Goal: Information Seeking & Learning: Compare options

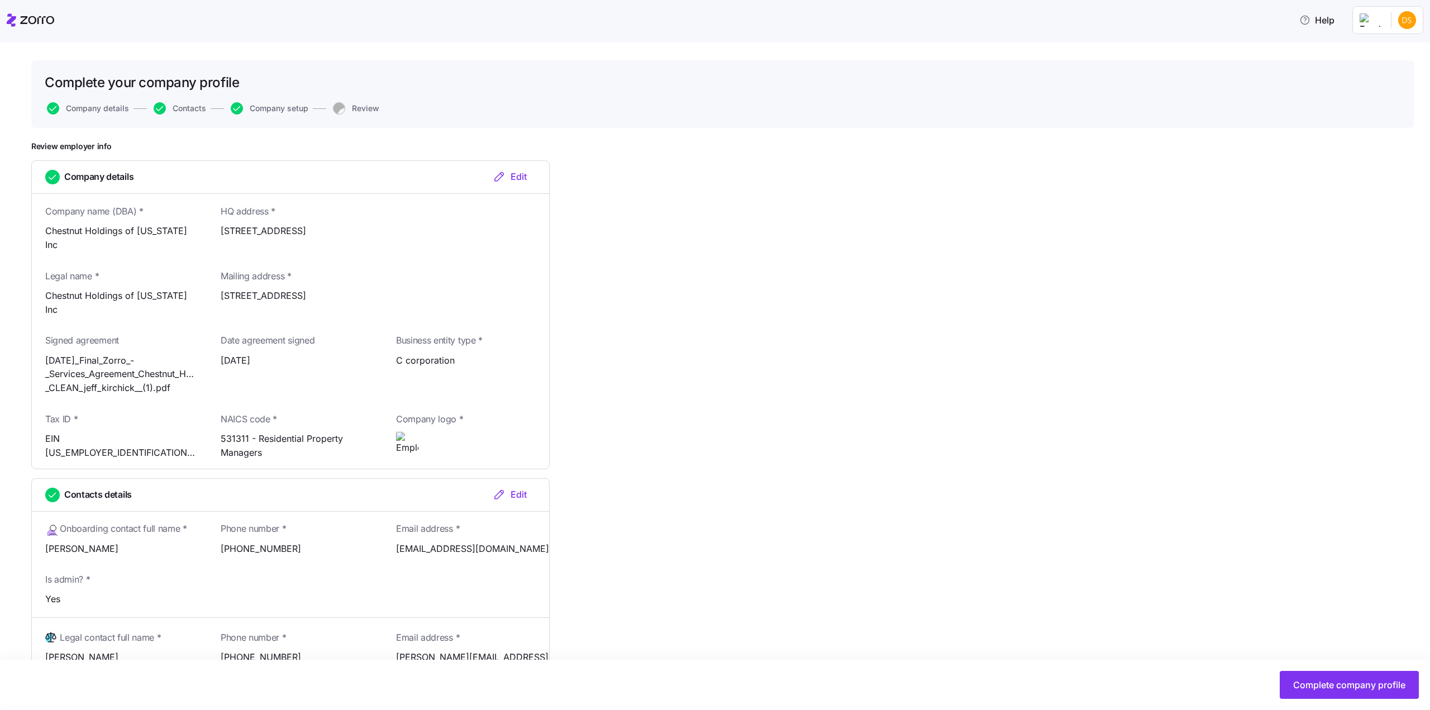
click at [24, 18] on icon at bounding box center [30, 19] width 47 height 13
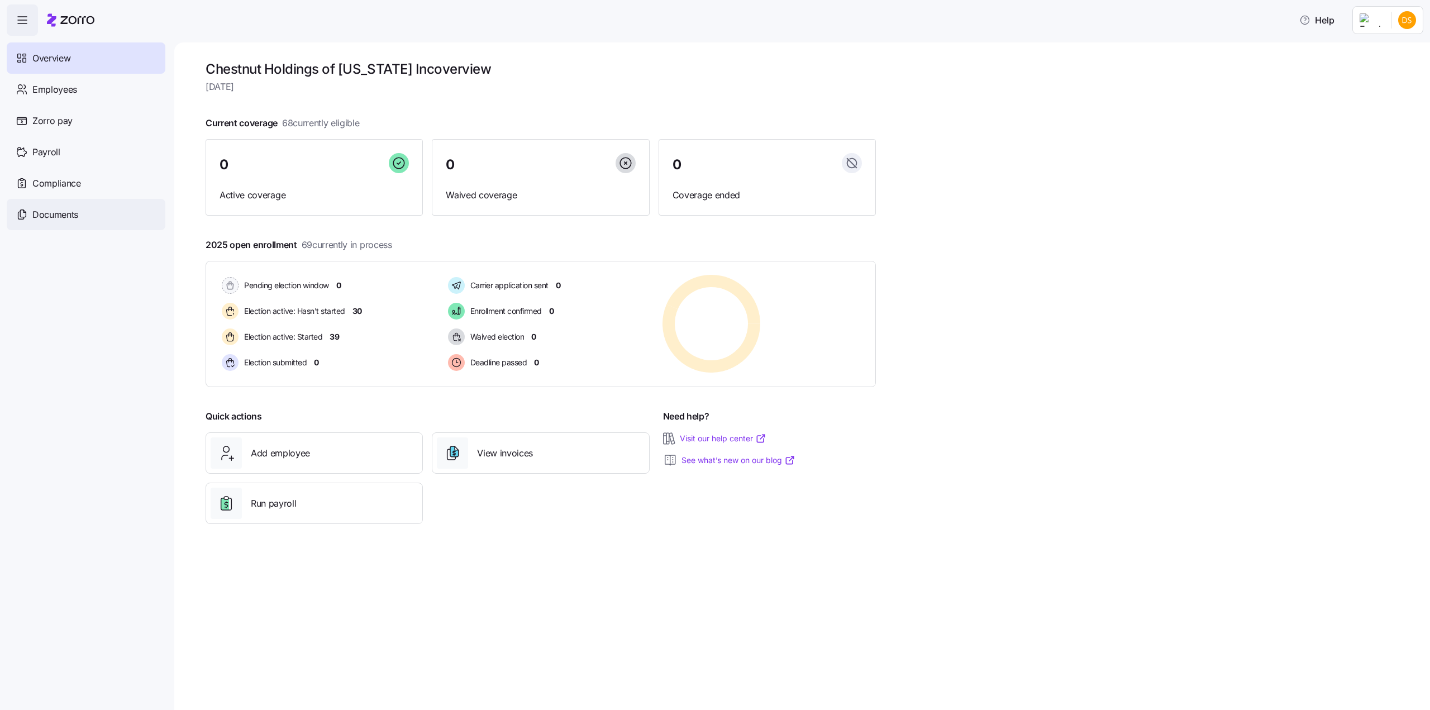
click at [69, 212] on span "Documents" at bounding box center [55, 215] width 46 height 14
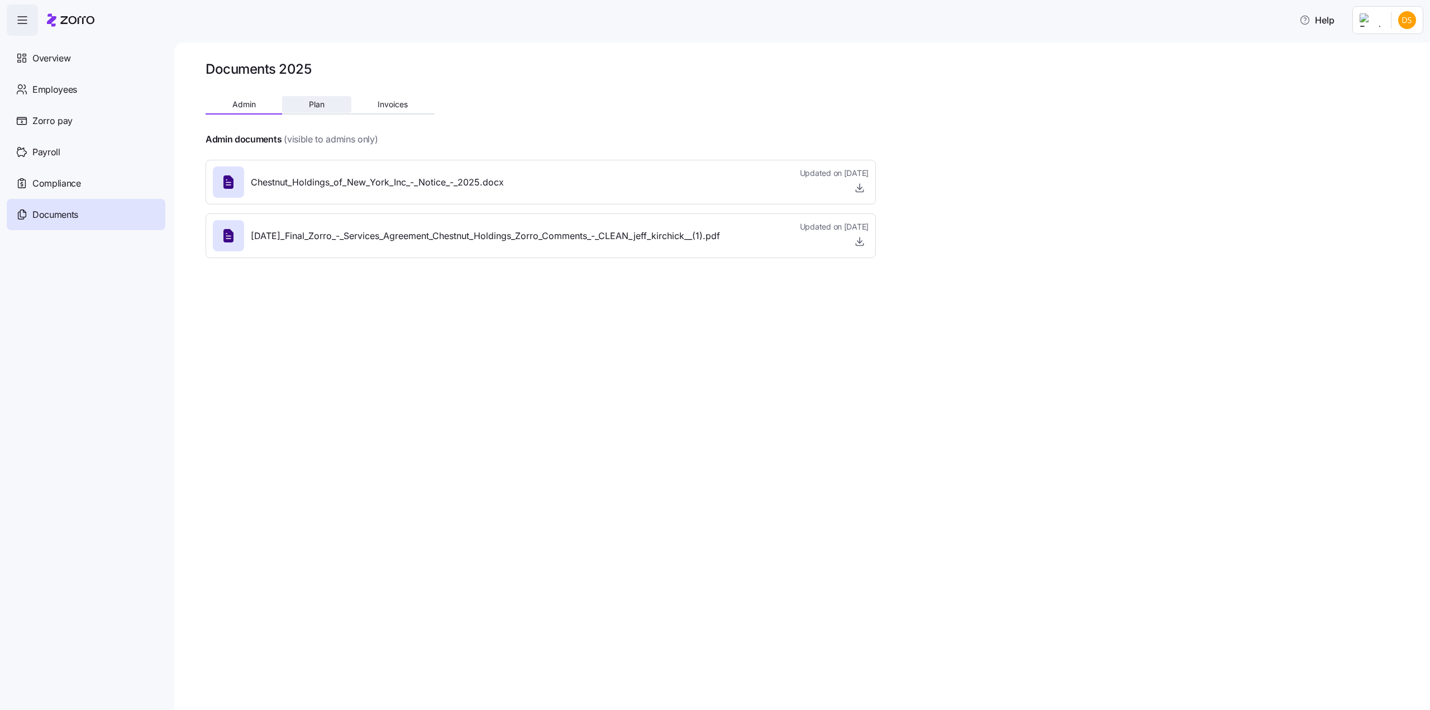
click at [322, 104] on span "Plan" at bounding box center [317, 105] width 16 height 8
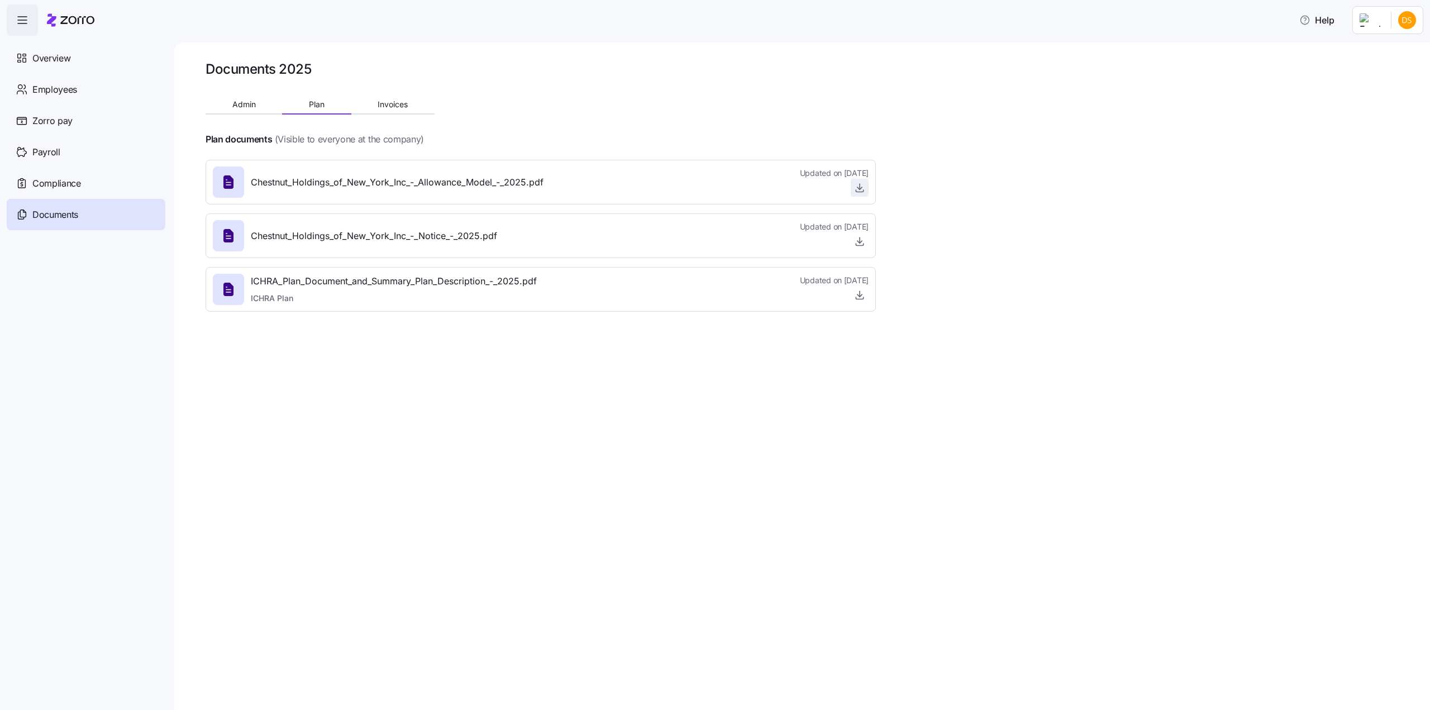
click at [861, 189] on icon "button" at bounding box center [859, 187] width 11 height 11
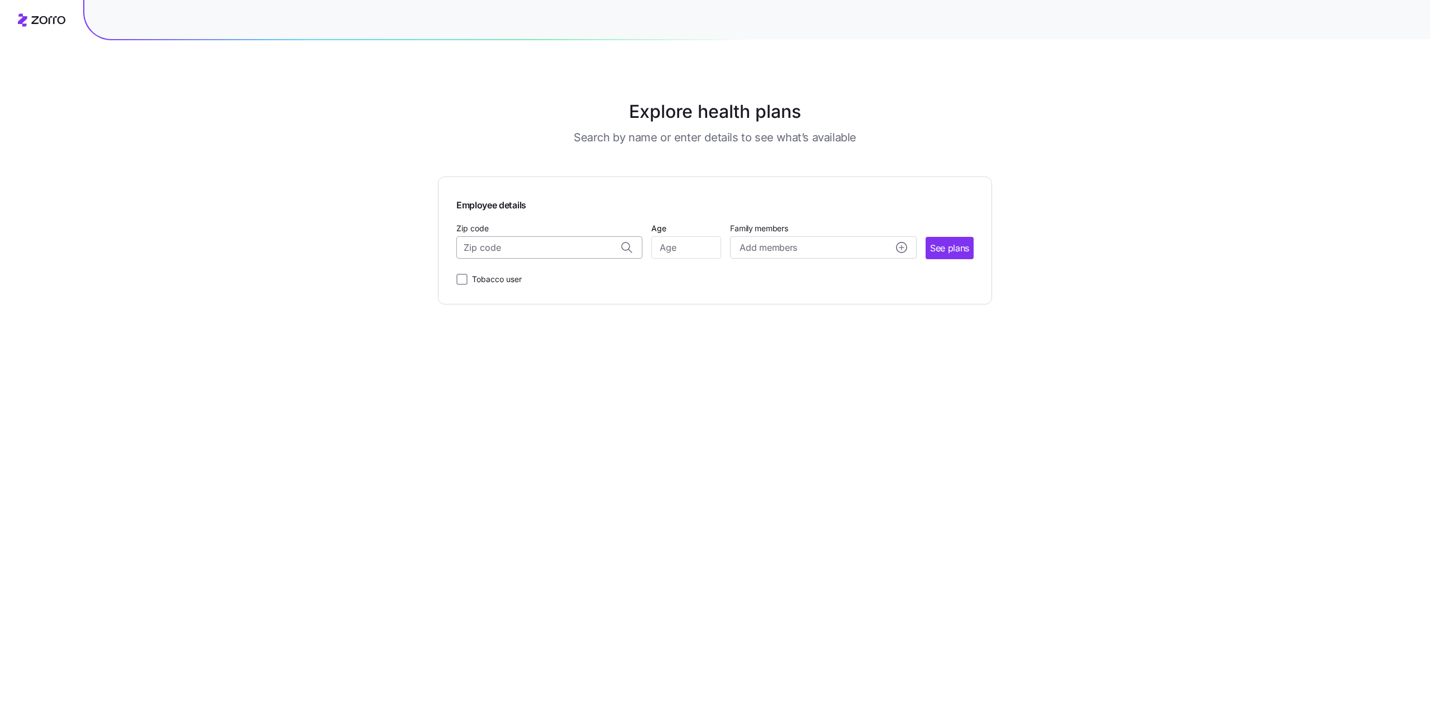
click at [568, 247] on input "Zip code" at bounding box center [549, 247] width 186 height 22
click at [575, 275] on span "10471, [GEOGRAPHIC_DATA], [GEOGRAPHIC_DATA]" at bounding box center [547, 277] width 156 height 14
type input "10471, [GEOGRAPHIC_DATA], [GEOGRAPHIC_DATA]"
click at [686, 244] on input "Age" at bounding box center [686, 247] width 70 height 22
type input "42"
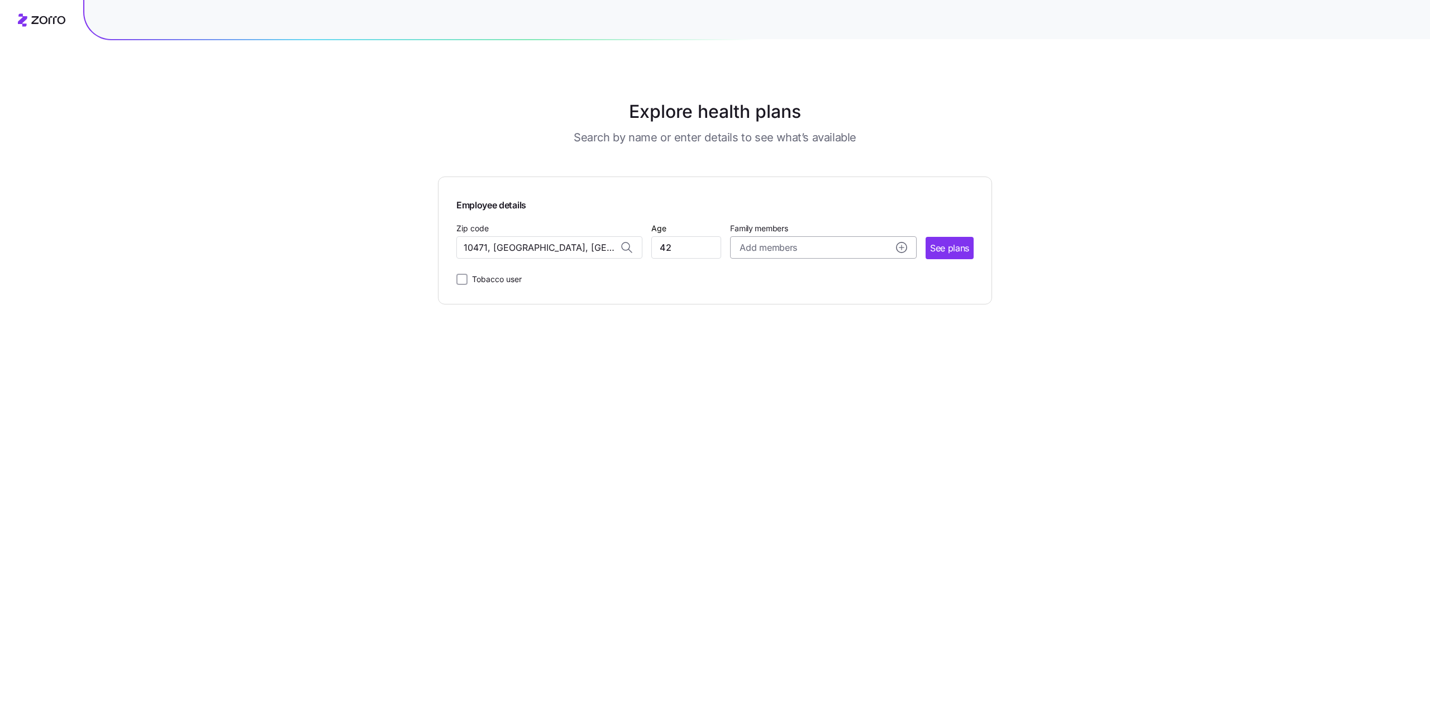
click at [901, 247] on icon "add icon" at bounding box center [901, 247] width 4 height 0
click at [781, 317] on input "Age" at bounding box center [772, 319] width 56 height 22
type input "44"
click at [783, 391] on input "Age" at bounding box center [772, 389] width 56 height 22
type input "9"
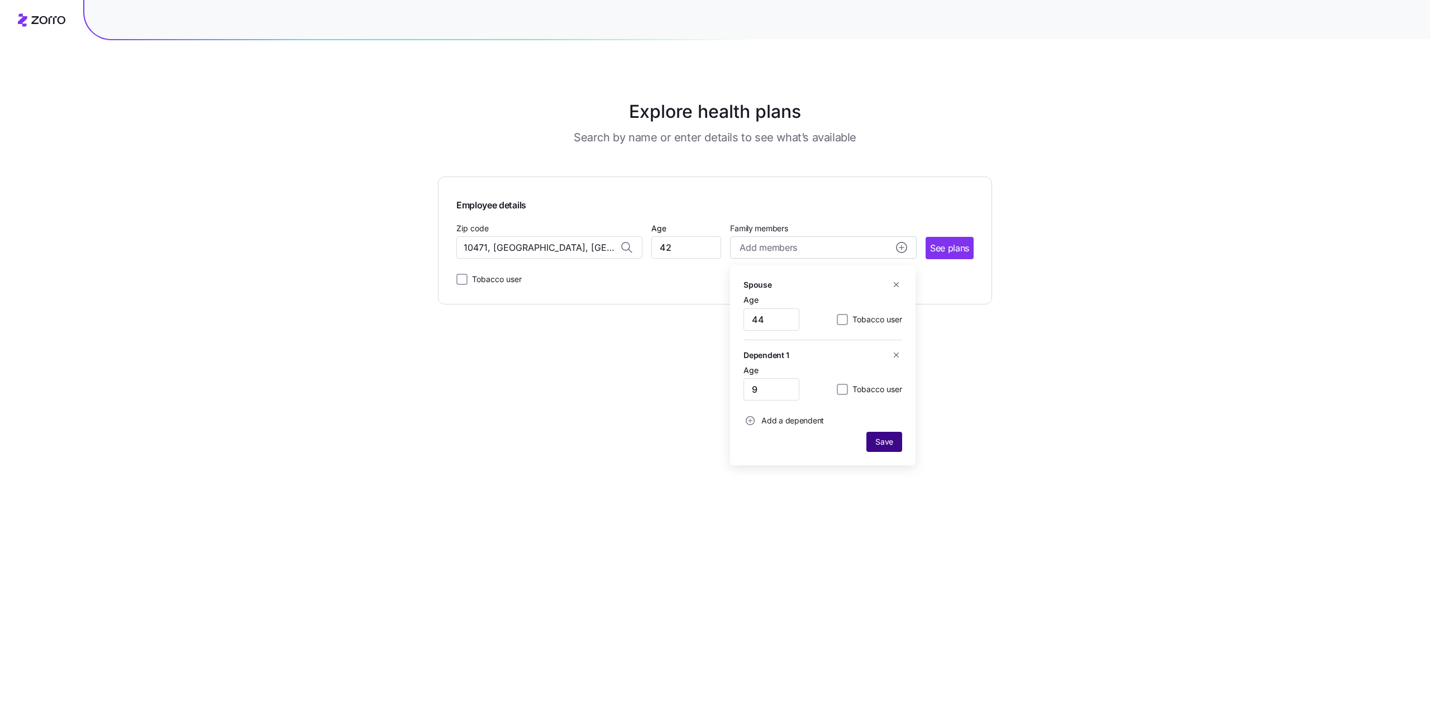
click at [879, 440] on span "Save" at bounding box center [884, 441] width 18 height 11
click at [952, 248] on span "See plans" at bounding box center [949, 248] width 39 height 14
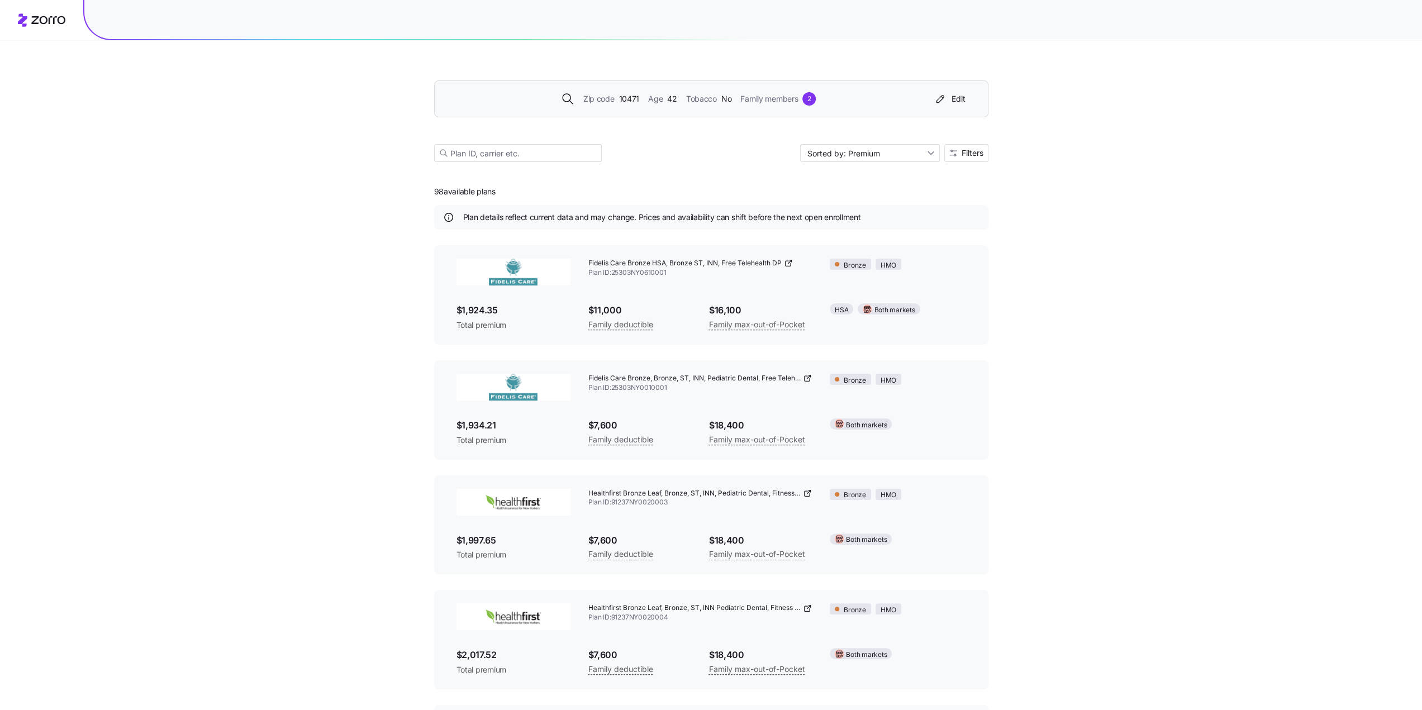
click at [627, 90] on div "Zip code 10471 Age [DEMOGRAPHIC_DATA] Tobacco No Family members 2 Edit" at bounding box center [709, 99] width 522 height 18
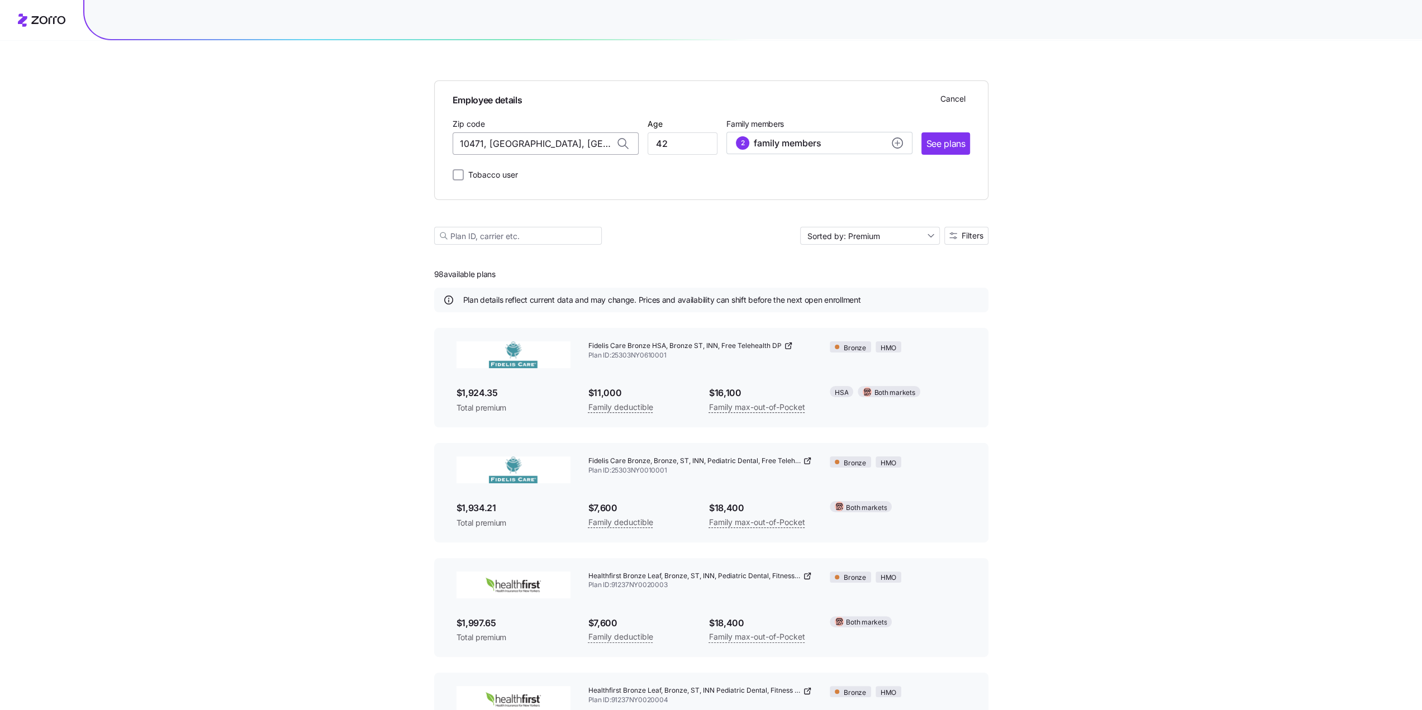
click at [480, 145] on input "10471, [GEOGRAPHIC_DATA], [GEOGRAPHIC_DATA]" at bounding box center [545, 143] width 186 height 22
click at [609, 142] on div at bounding box center [623, 143] width 30 height 21
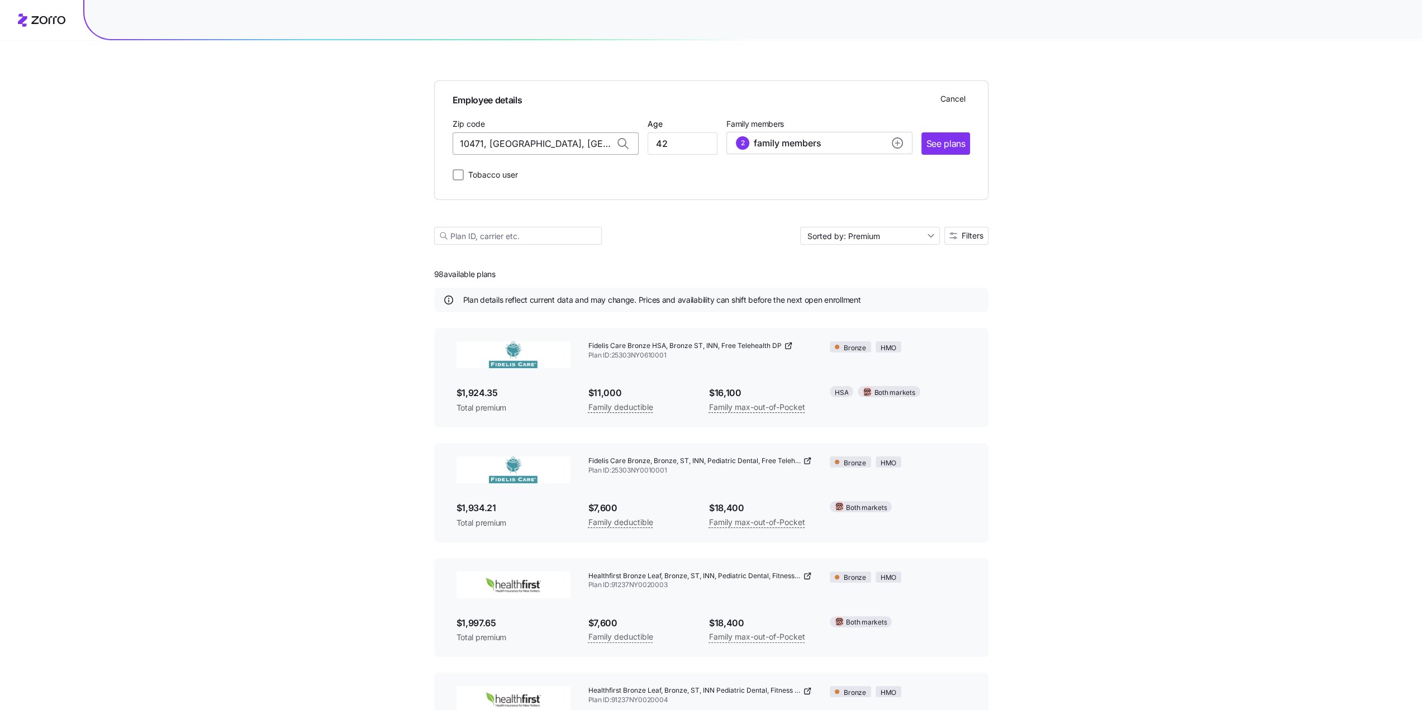
click at [581, 143] on input "10471, [GEOGRAPHIC_DATA], [GEOGRAPHIC_DATA]" at bounding box center [545, 143] width 186 height 22
click at [580, 143] on input "10471, [GEOGRAPHIC_DATA], [GEOGRAPHIC_DATA]" at bounding box center [545, 143] width 186 height 22
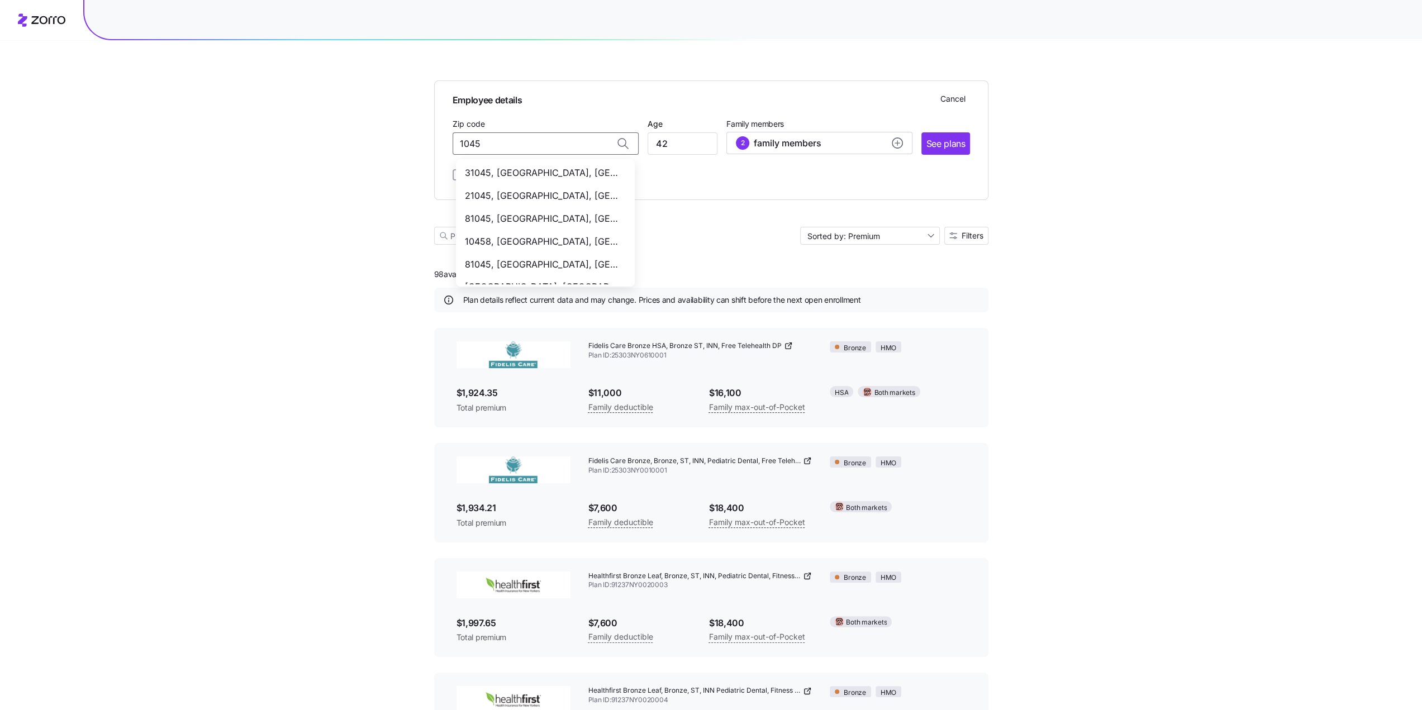
click at [545, 247] on span "10458, [GEOGRAPHIC_DATA], [GEOGRAPHIC_DATA]" at bounding box center [543, 242] width 156 height 14
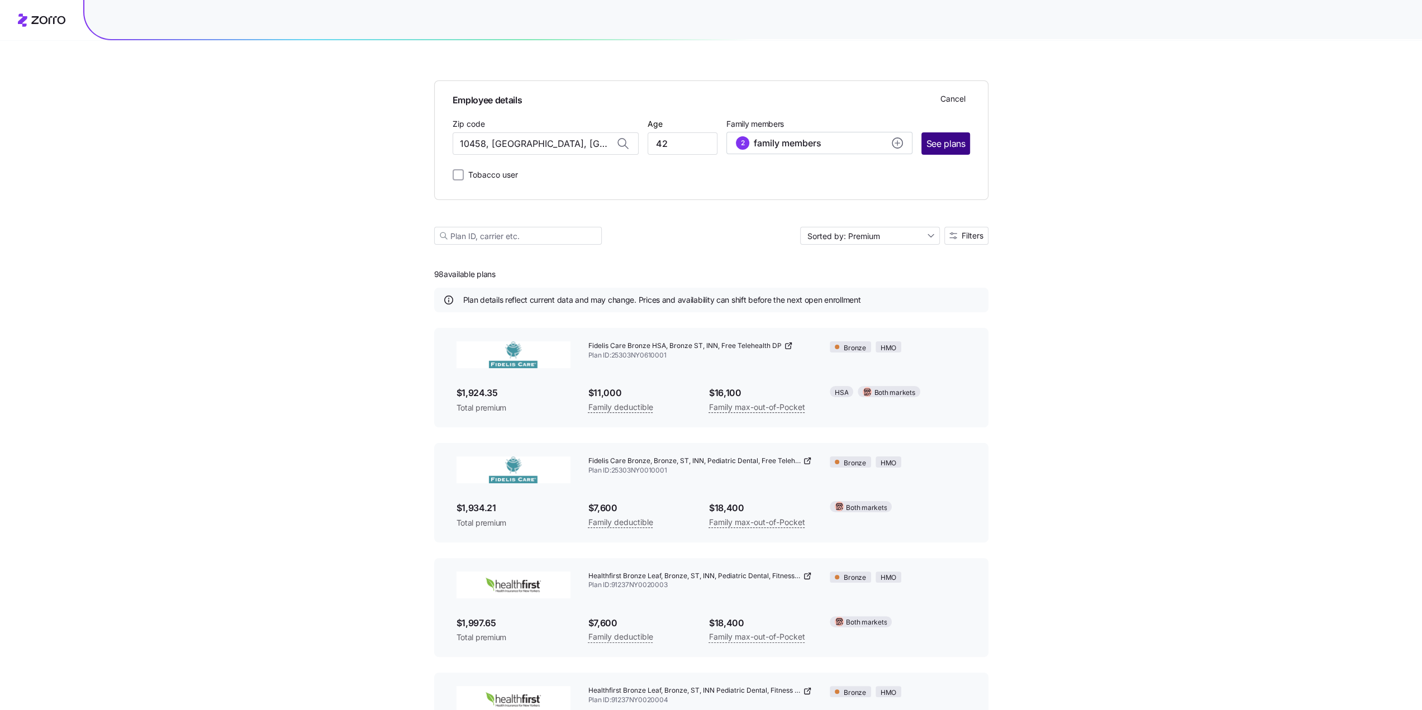
type input "10458, [GEOGRAPHIC_DATA], [GEOGRAPHIC_DATA]"
click at [941, 144] on span "See plans" at bounding box center [945, 144] width 39 height 14
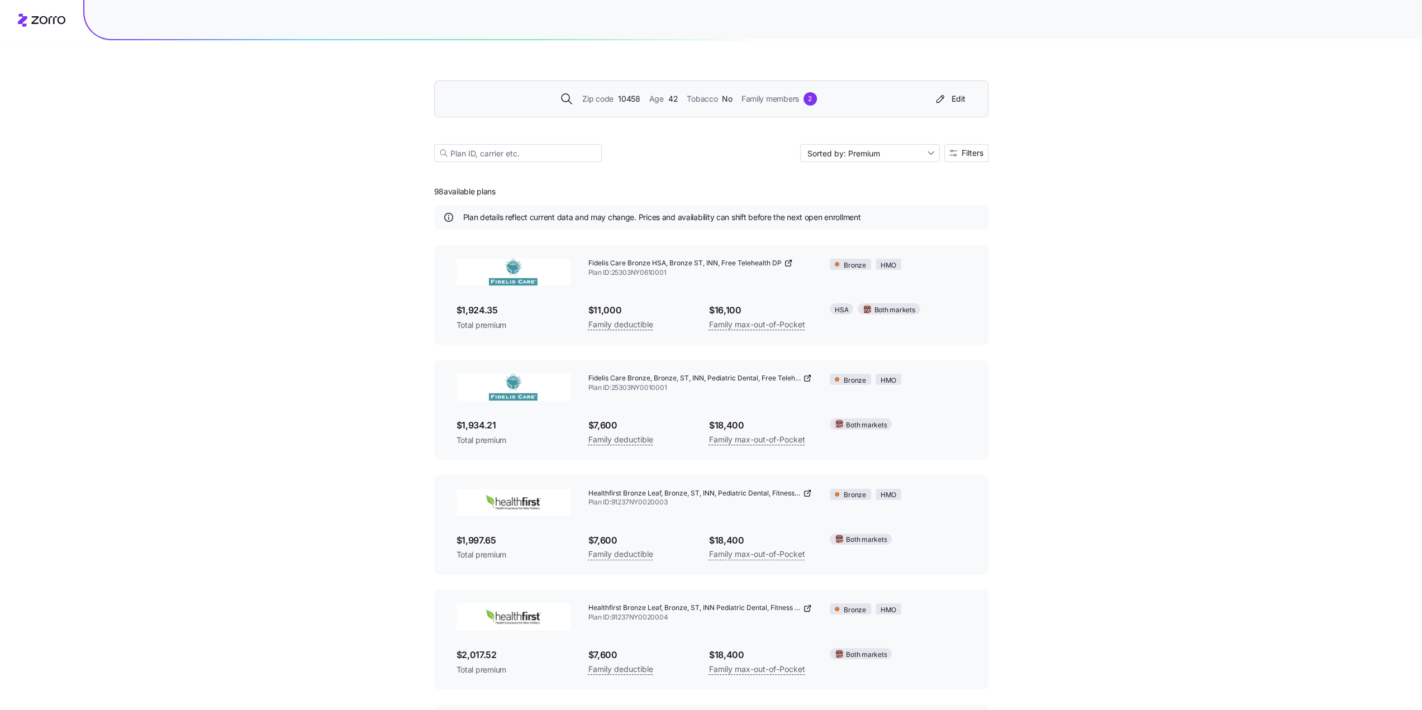
click at [630, 98] on span "10458" at bounding box center [629, 99] width 22 height 12
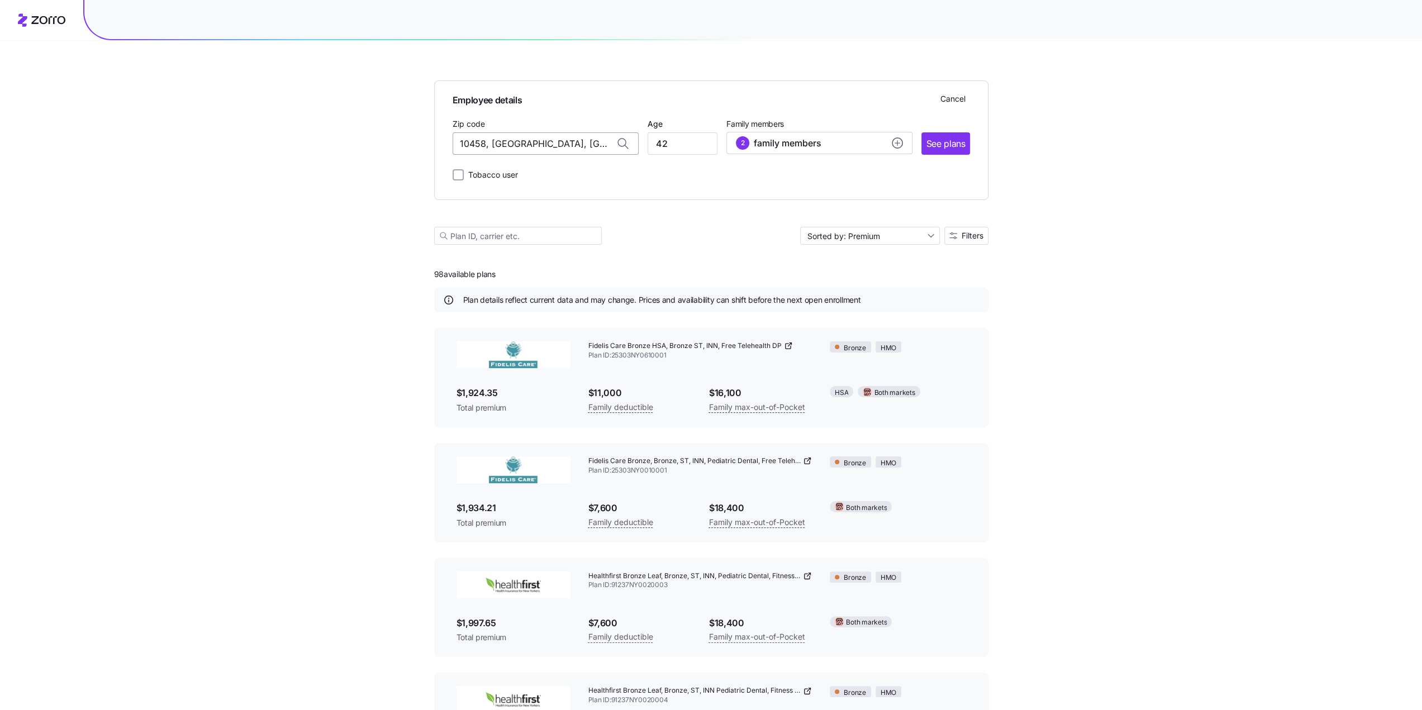
click at [494, 146] on input "10458, [GEOGRAPHIC_DATA], [GEOGRAPHIC_DATA]" at bounding box center [545, 143] width 186 height 22
click at [585, 144] on input "10458, [GEOGRAPHIC_DATA], [GEOGRAPHIC_DATA]" at bounding box center [545, 143] width 186 height 22
click at [570, 141] on input "10458, [GEOGRAPHIC_DATA], [GEOGRAPHIC_DATA]" at bounding box center [545, 143] width 186 height 22
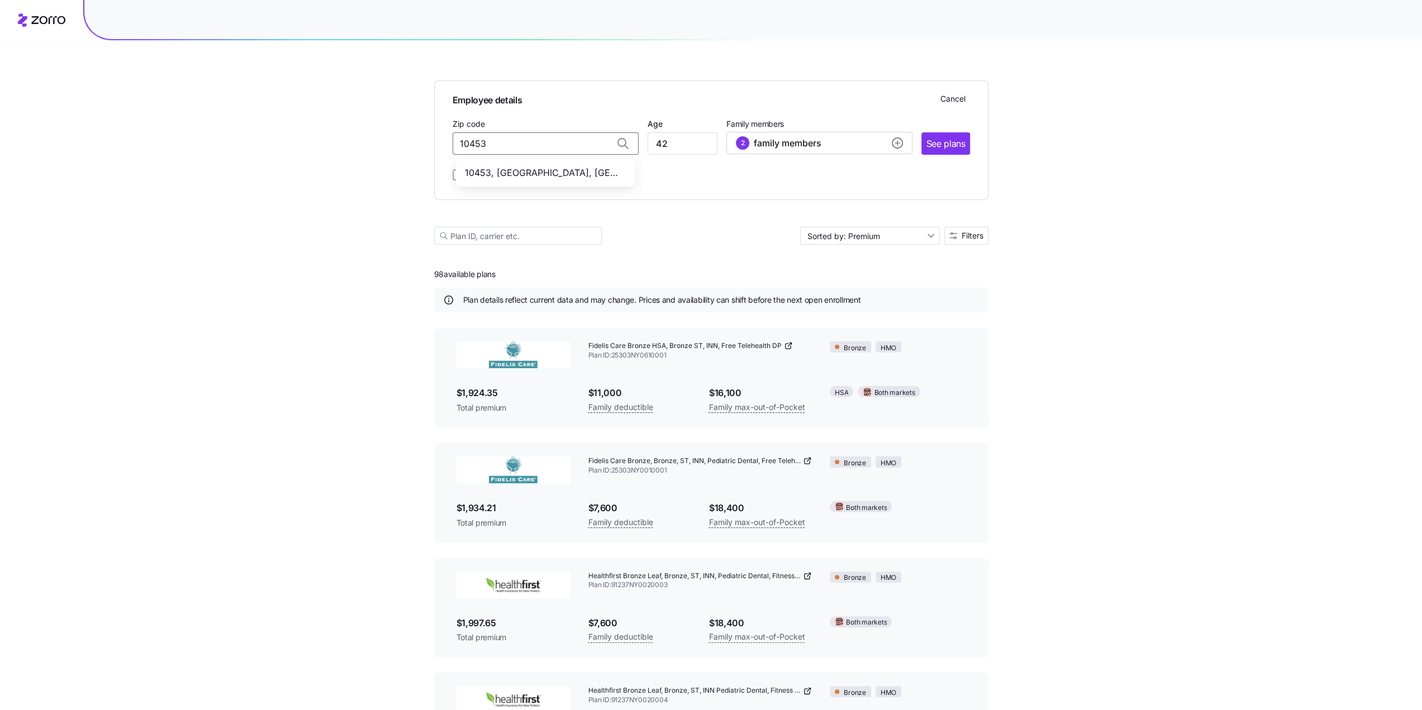
click at [533, 170] on span "10453, [GEOGRAPHIC_DATA], [GEOGRAPHIC_DATA]" at bounding box center [543, 173] width 156 height 14
type input "10453, [GEOGRAPHIC_DATA], [GEOGRAPHIC_DATA]"
click at [954, 142] on span "See plans" at bounding box center [945, 144] width 39 height 14
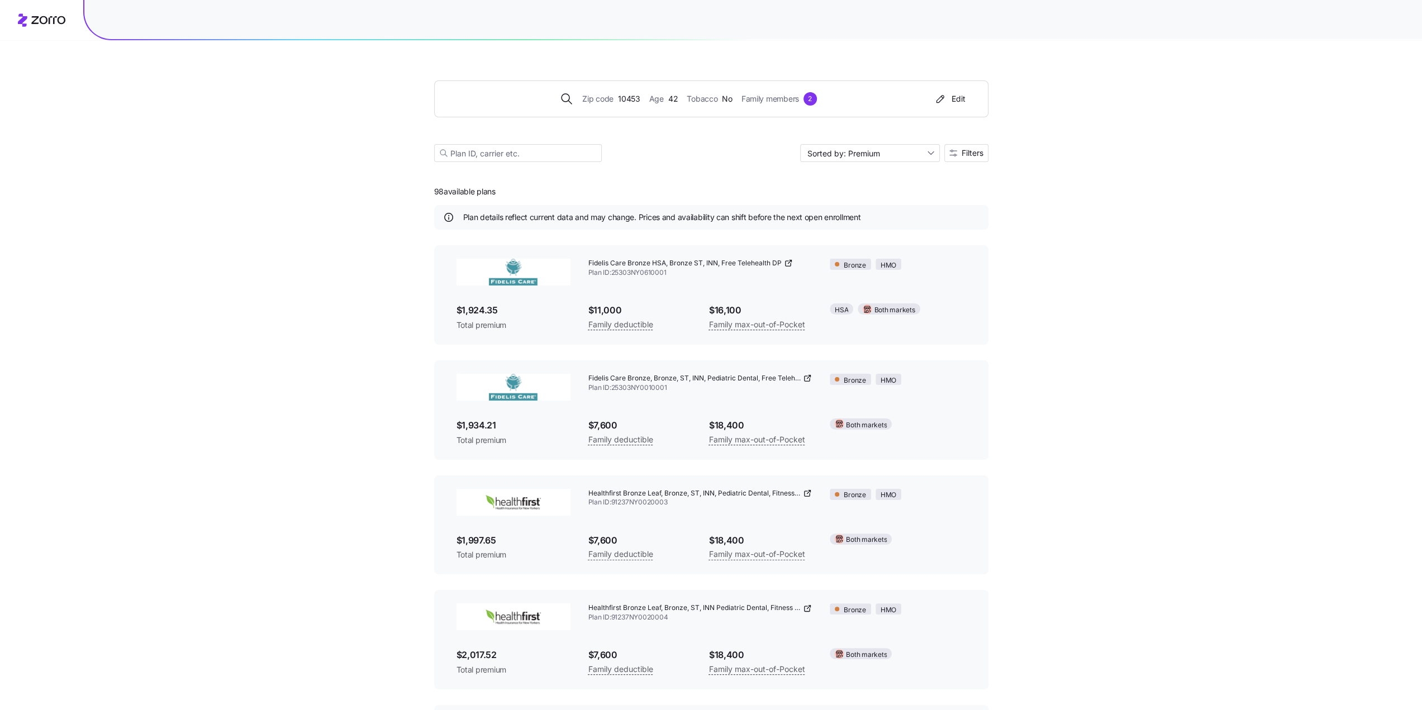
click at [962, 98] on div "Edit" at bounding box center [949, 98] width 32 height 11
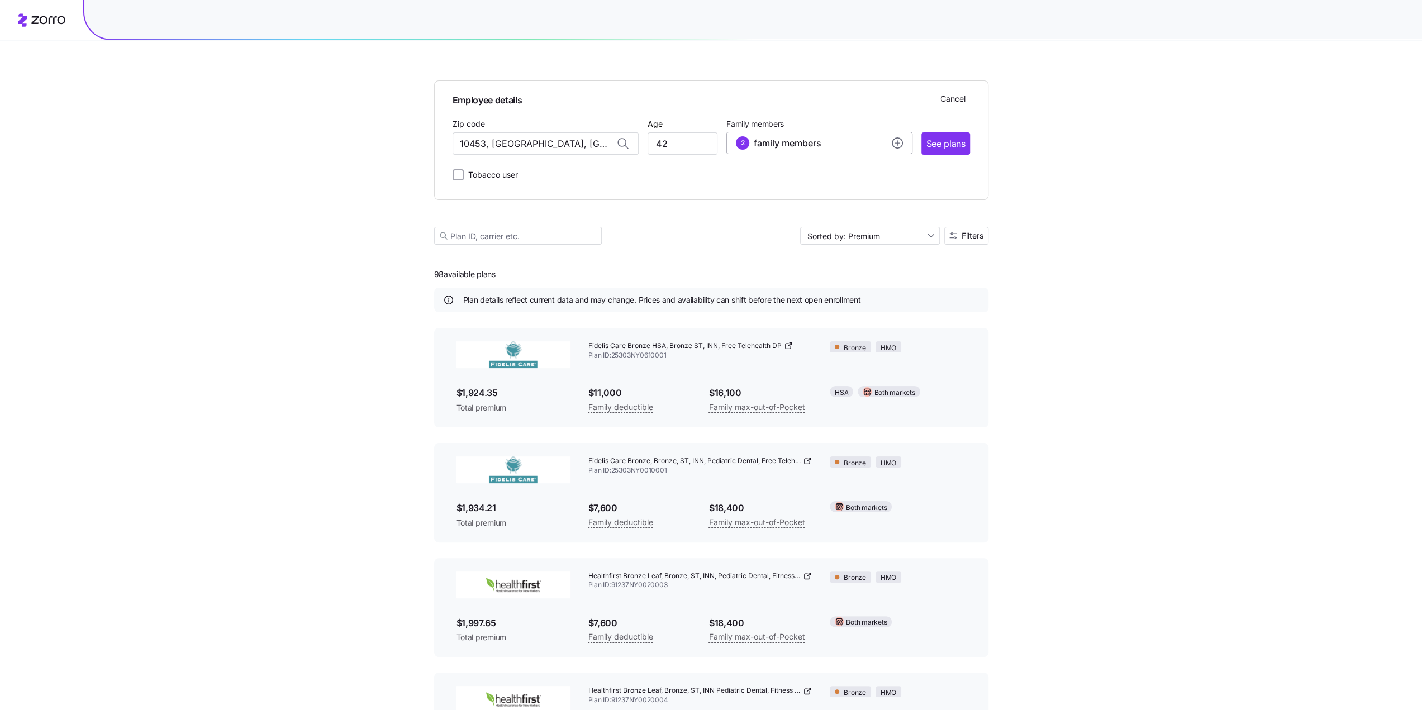
click at [850, 141] on div "2 family members" at bounding box center [819, 142] width 167 height 13
click at [890, 175] on button "button" at bounding box center [892, 180] width 12 height 12
click at [890, 223] on icon "button" at bounding box center [892, 221] width 8 height 8
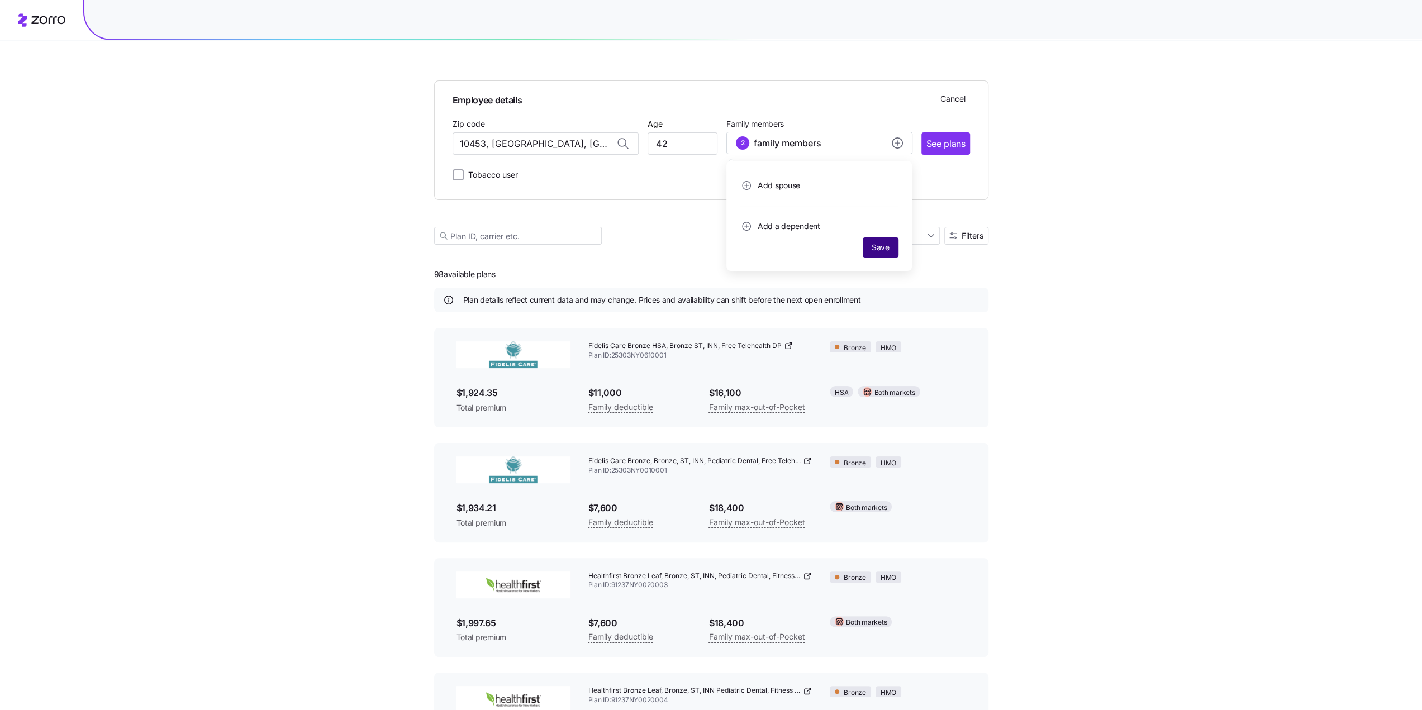
click at [874, 249] on span "Save" at bounding box center [880, 247] width 18 height 11
click at [938, 141] on span "See plans" at bounding box center [945, 144] width 39 height 14
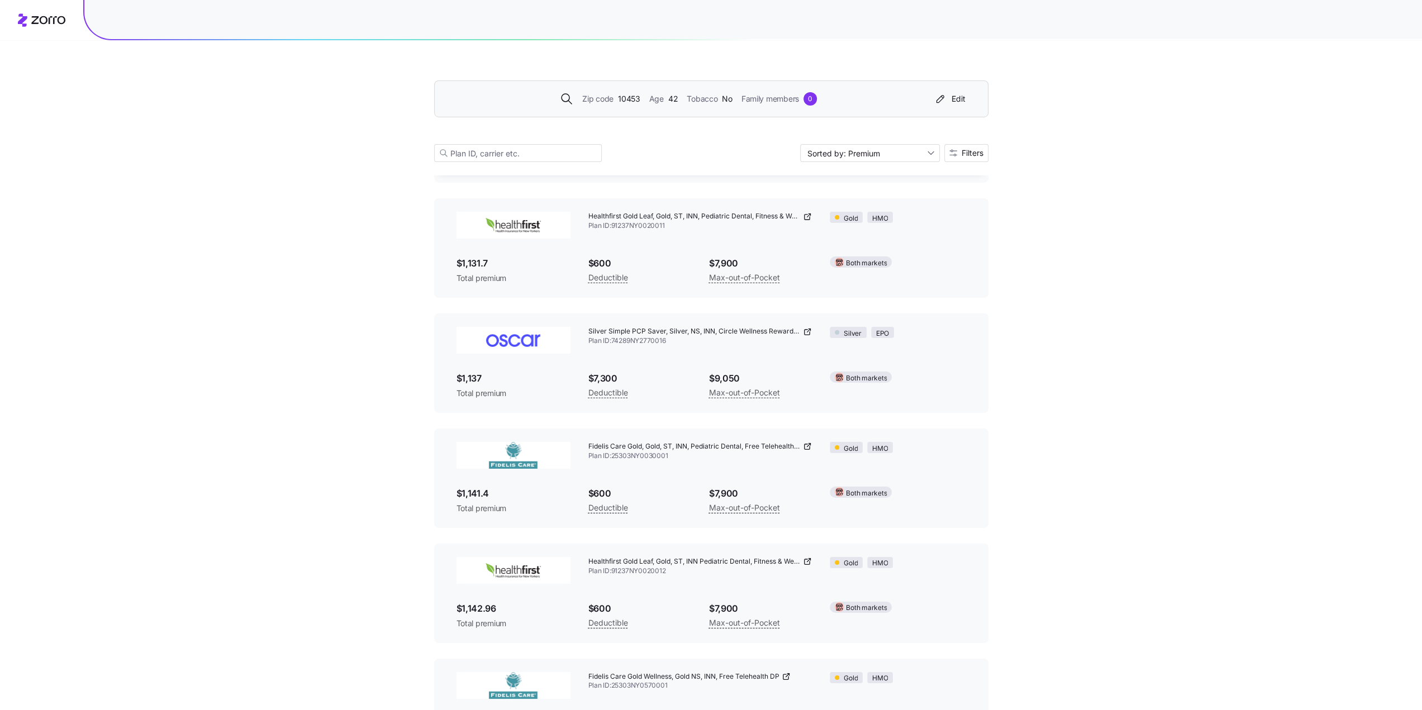
scroll to position [3854, 0]
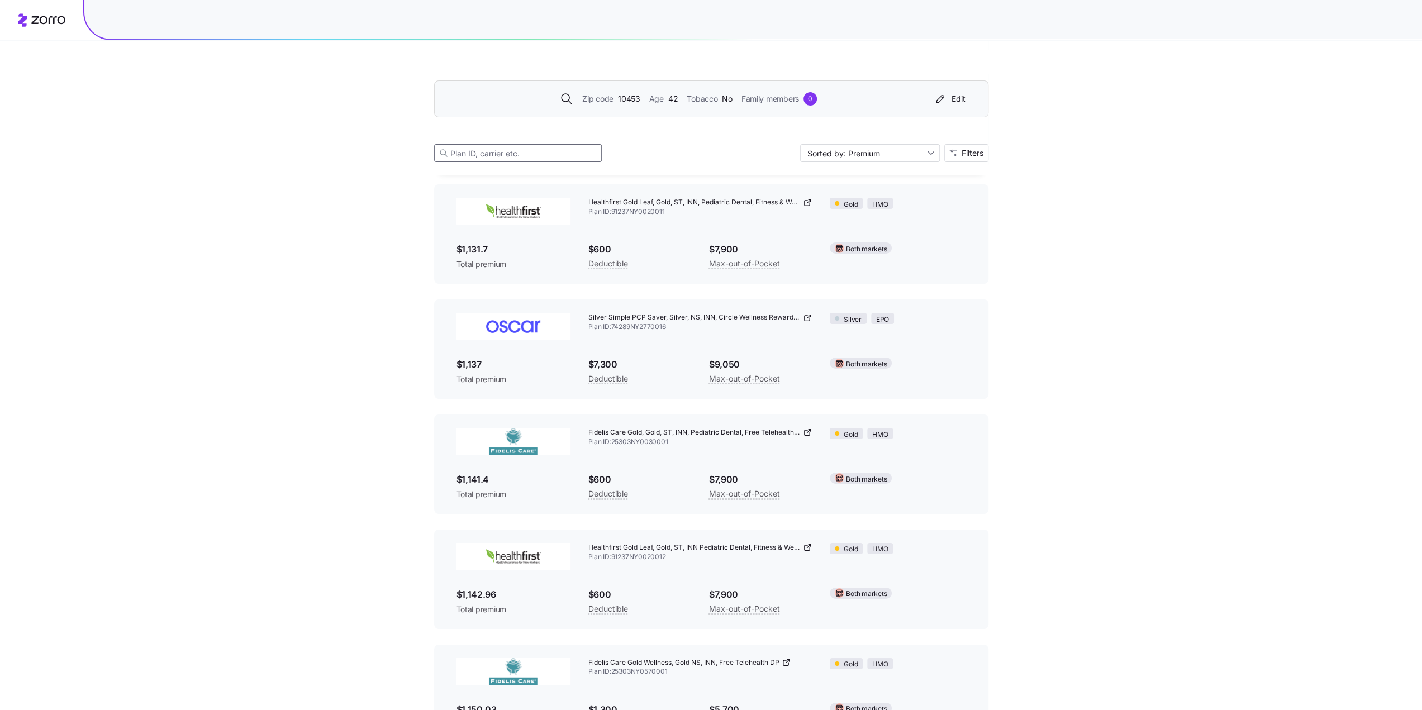
drag, startPoint x: 526, startPoint y: 150, endPoint x: 553, endPoint y: 143, distance: 27.6
click at [526, 150] on input at bounding box center [518, 153] width 168 height 18
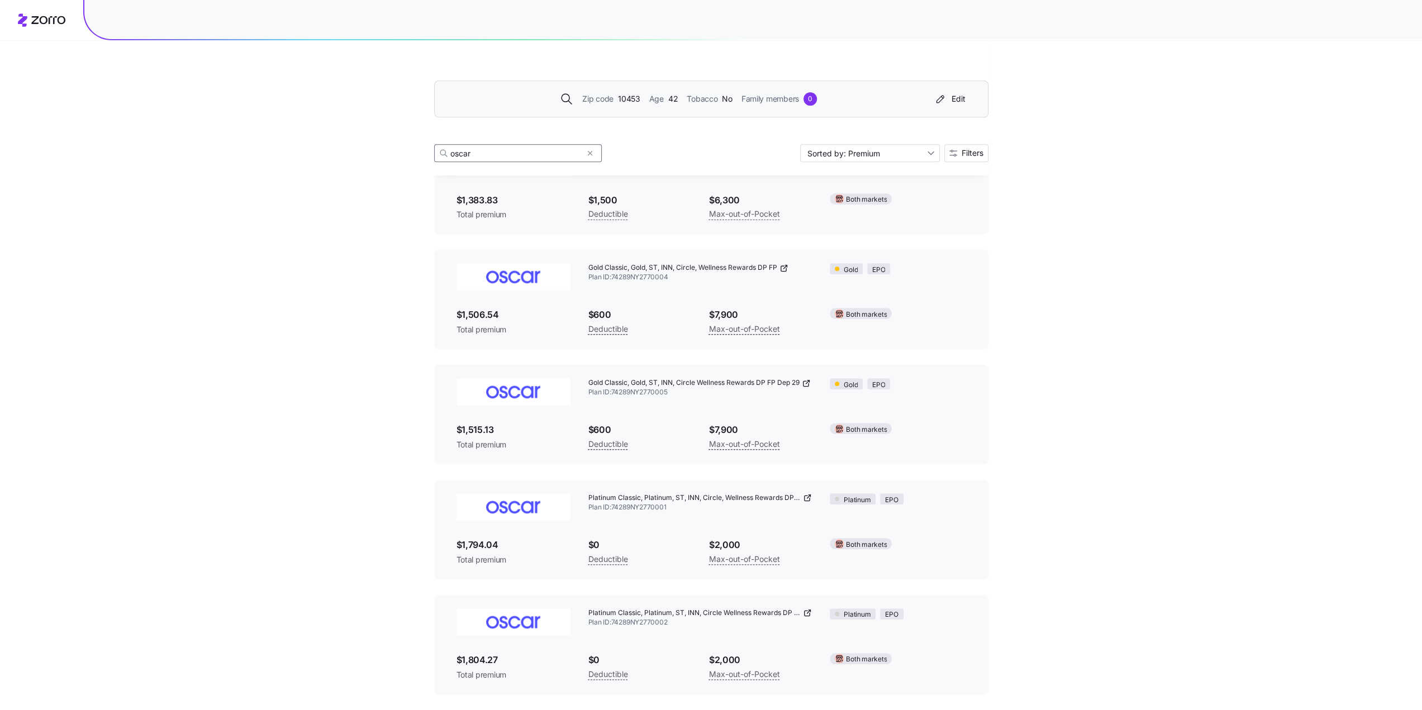
scroll to position [400, 0]
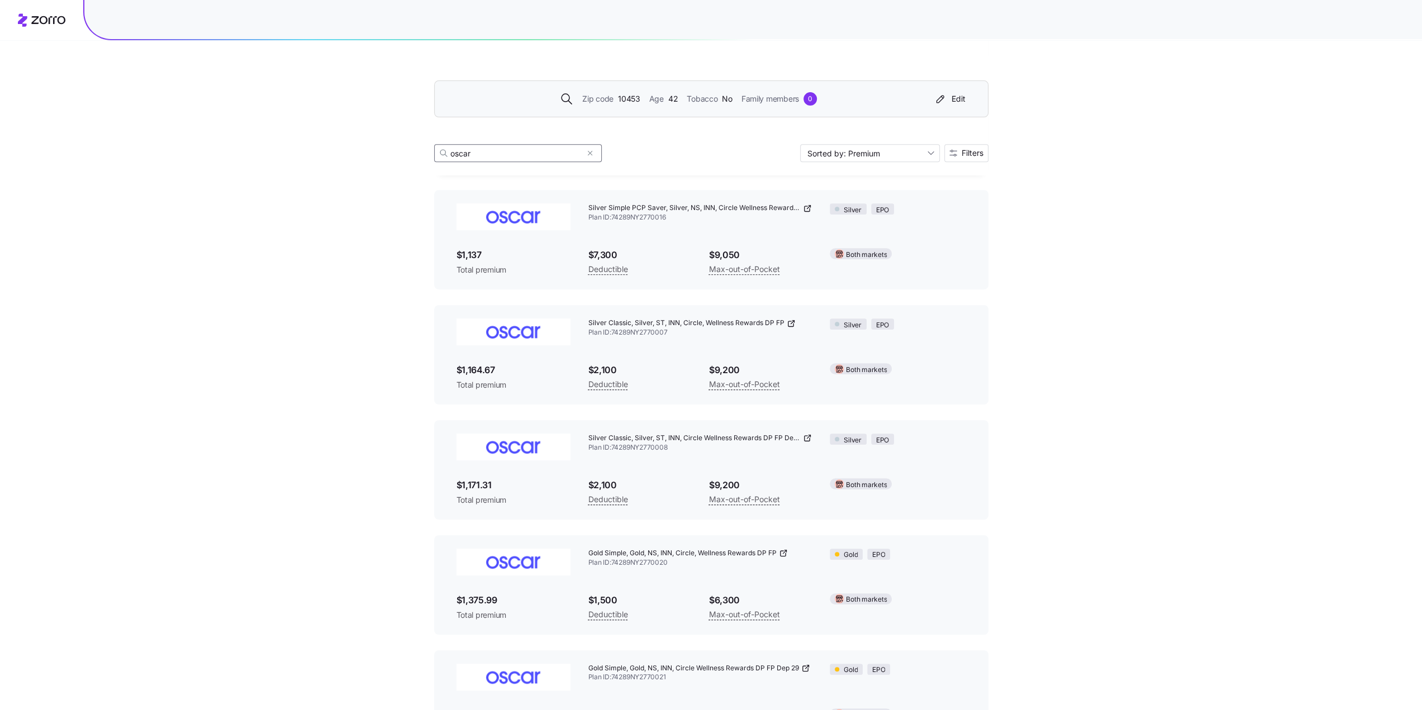
type input "oscar"
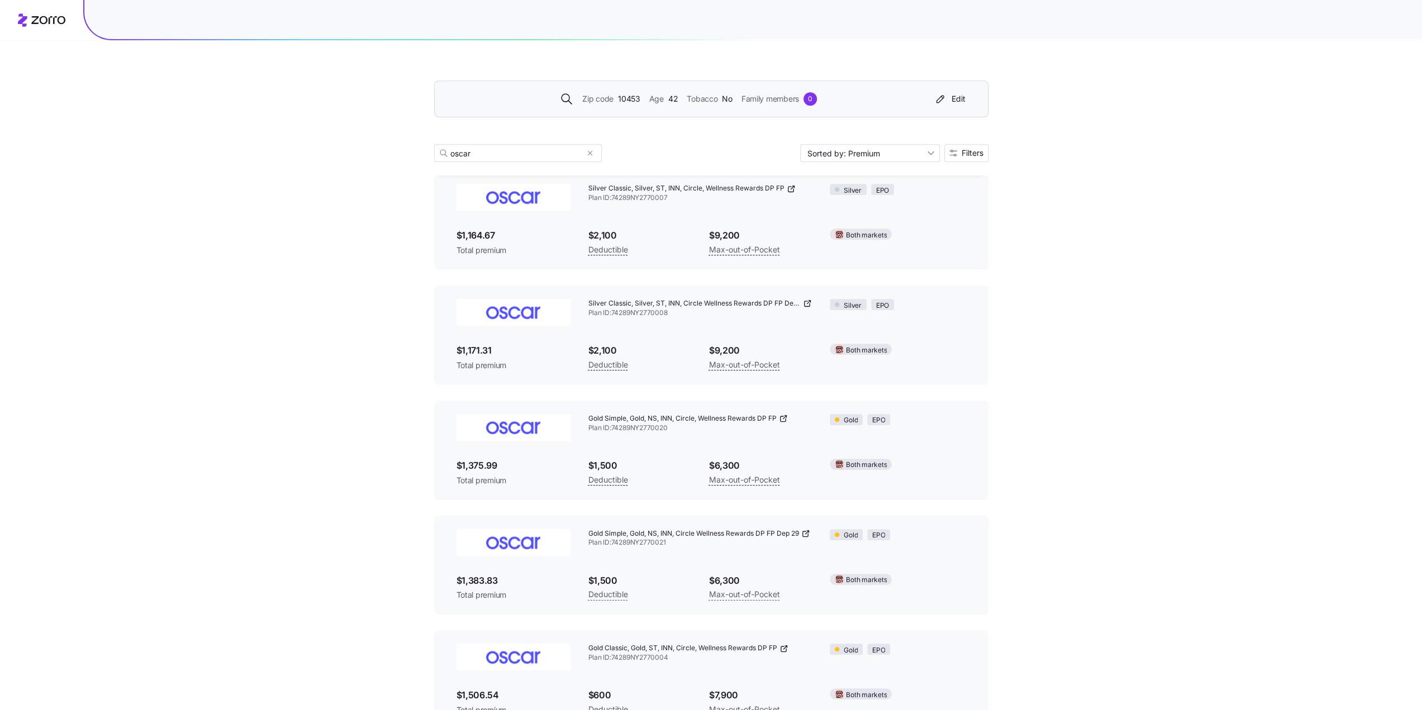
scroll to position [512, 0]
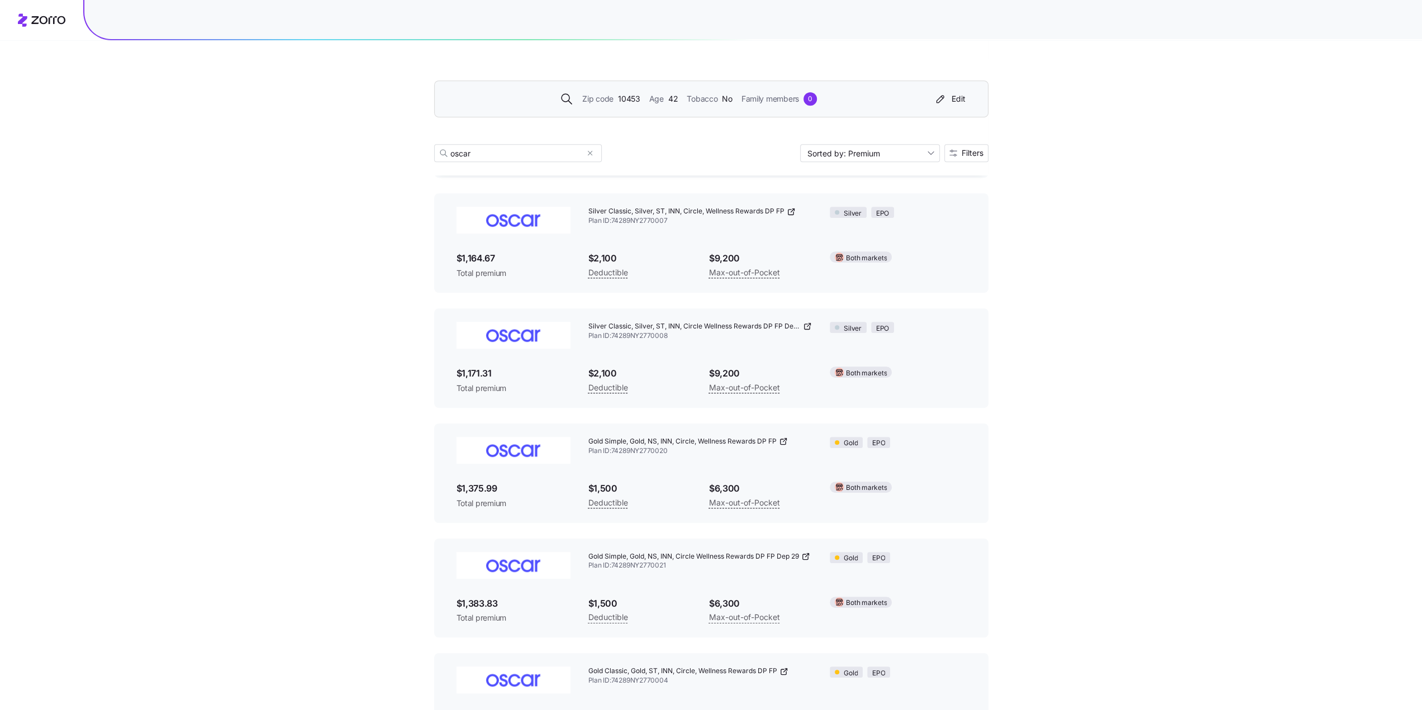
click at [488, 260] on span "$1,164.67" at bounding box center [513, 258] width 114 height 14
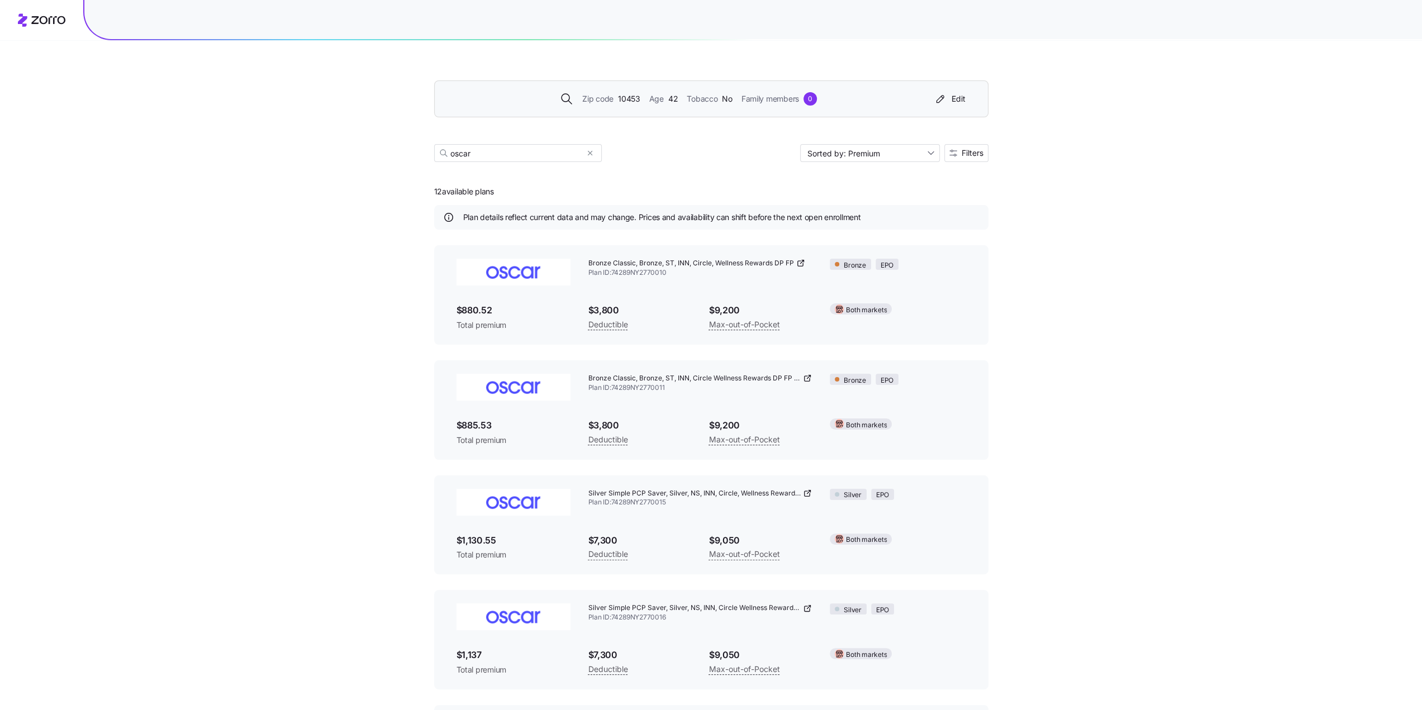
click at [809, 99] on div "0" at bounding box center [809, 98] width 13 height 13
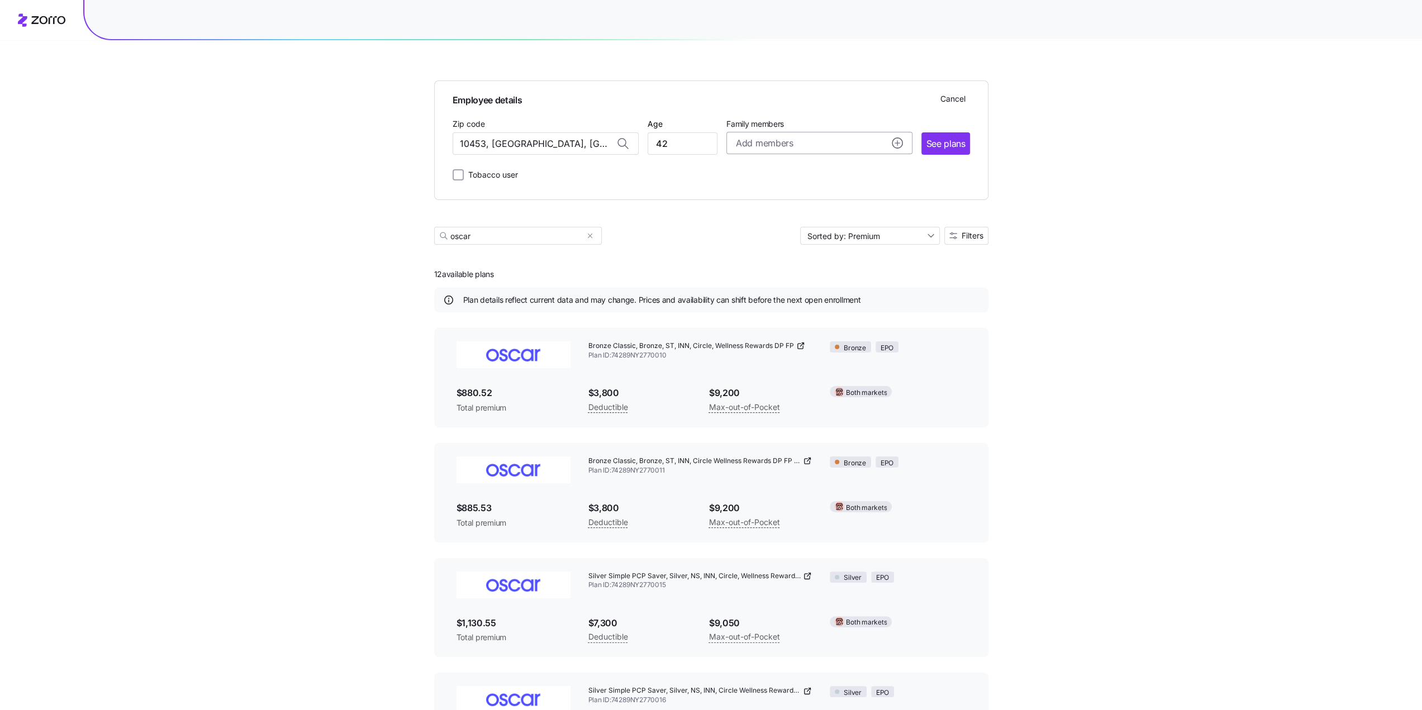
click at [894, 144] on icon "add icon" at bounding box center [897, 142] width 11 height 11
click at [782, 216] on input "Age" at bounding box center [768, 215] width 56 height 22
type input "43"
click at [871, 279] on span "Save" at bounding box center [880, 276] width 18 height 11
click at [942, 138] on span "See plans" at bounding box center [945, 144] width 39 height 14
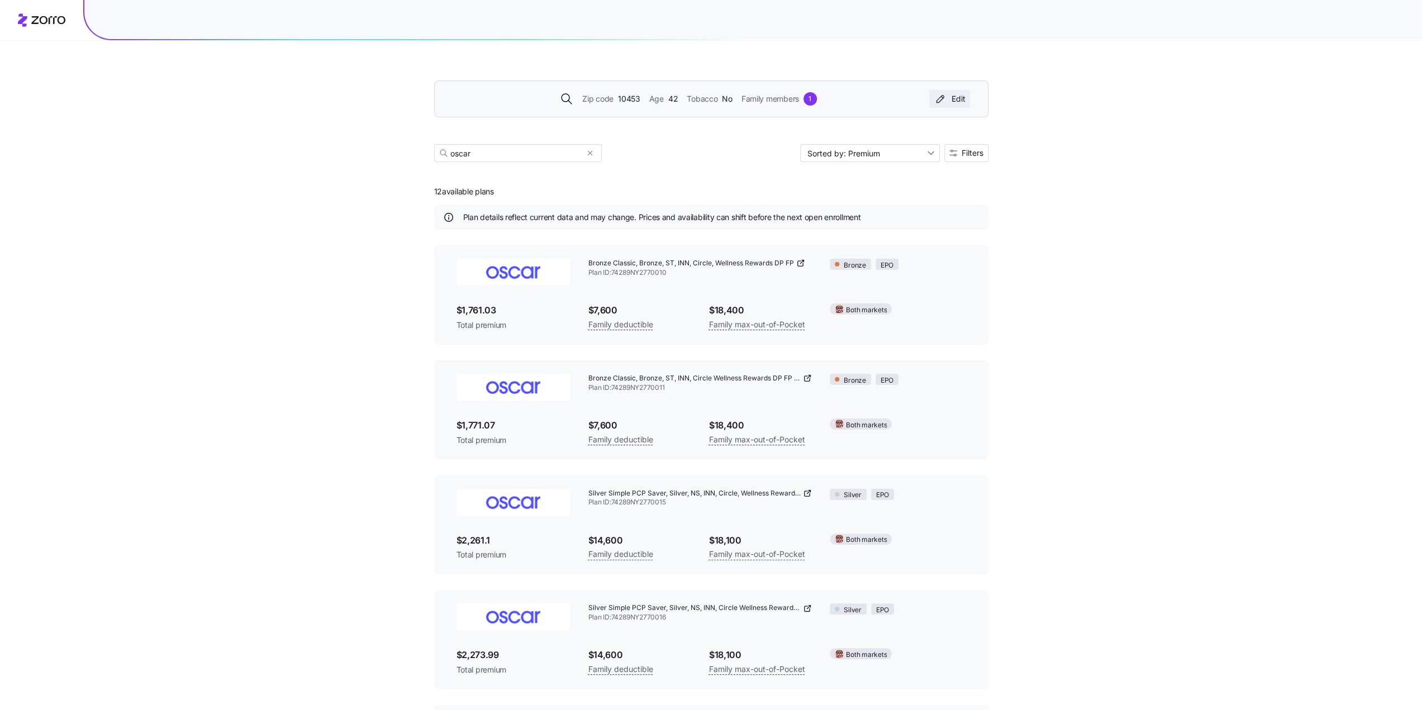
click at [955, 97] on div "Edit" at bounding box center [949, 98] width 32 height 11
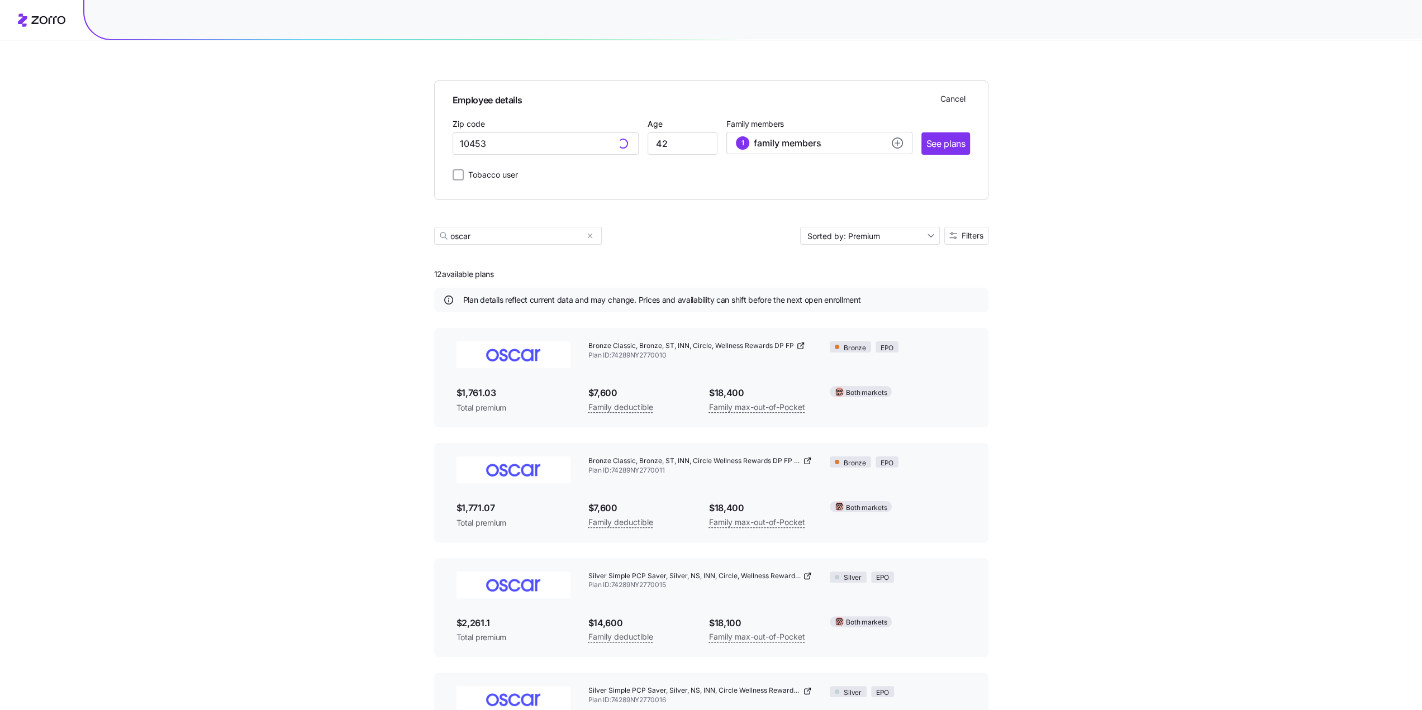
type input "10453, [GEOGRAPHIC_DATA], [GEOGRAPHIC_DATA]"
click at [895, 141] on circle "add icon" at bounding box center [897, 143] width 10 height 10
click at [892, 177] on icon "button" at bounding box center [892, 180] width 8 height 8
click at [759, 226] on span "Add a dependent" at bounding box center [788, 226] width 63 height 11
click at [757, 255] on input "Age" at bounding box center [768, 256] width 56 height 22
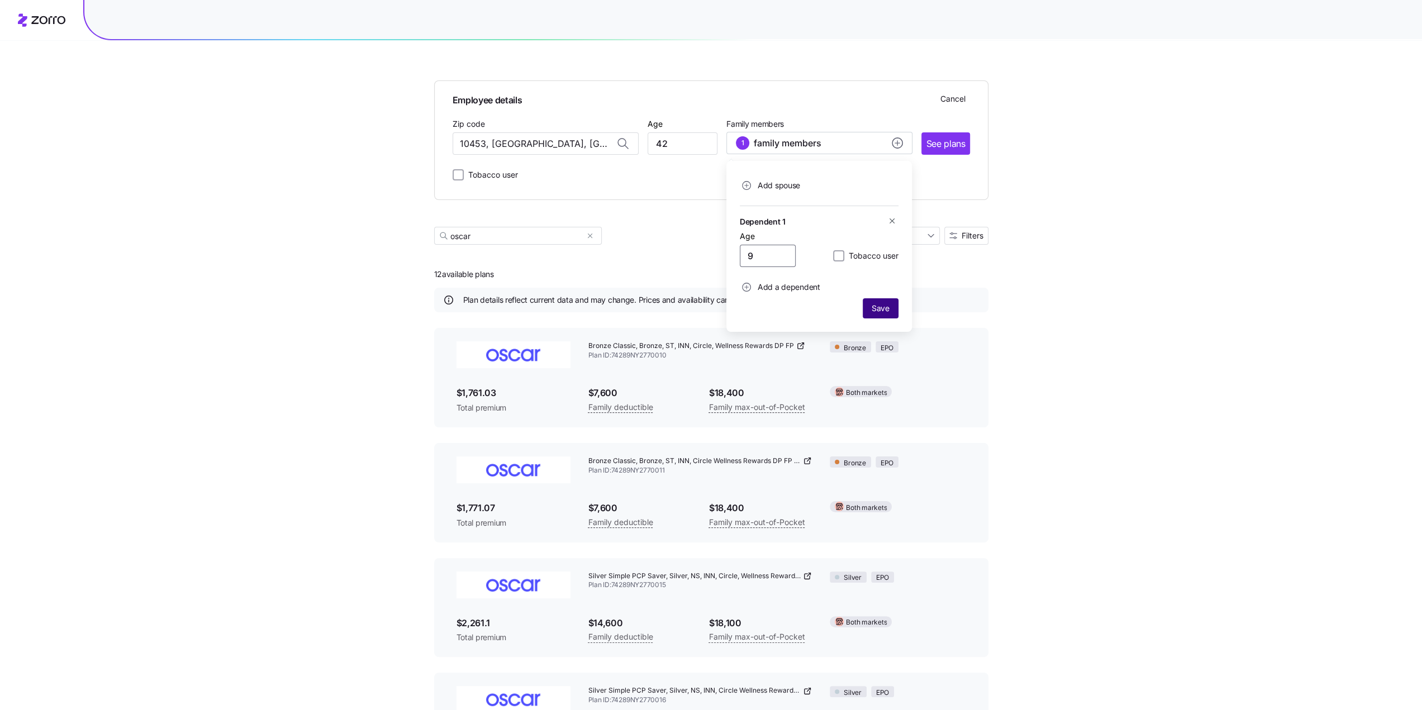
type input "9"
click at [879, 306] on span "Save" at bounding box center [880, 308] width 18 height 11
click at [948, 142] on span "See plans" at bounding box center [945, 144] width 39 height 14
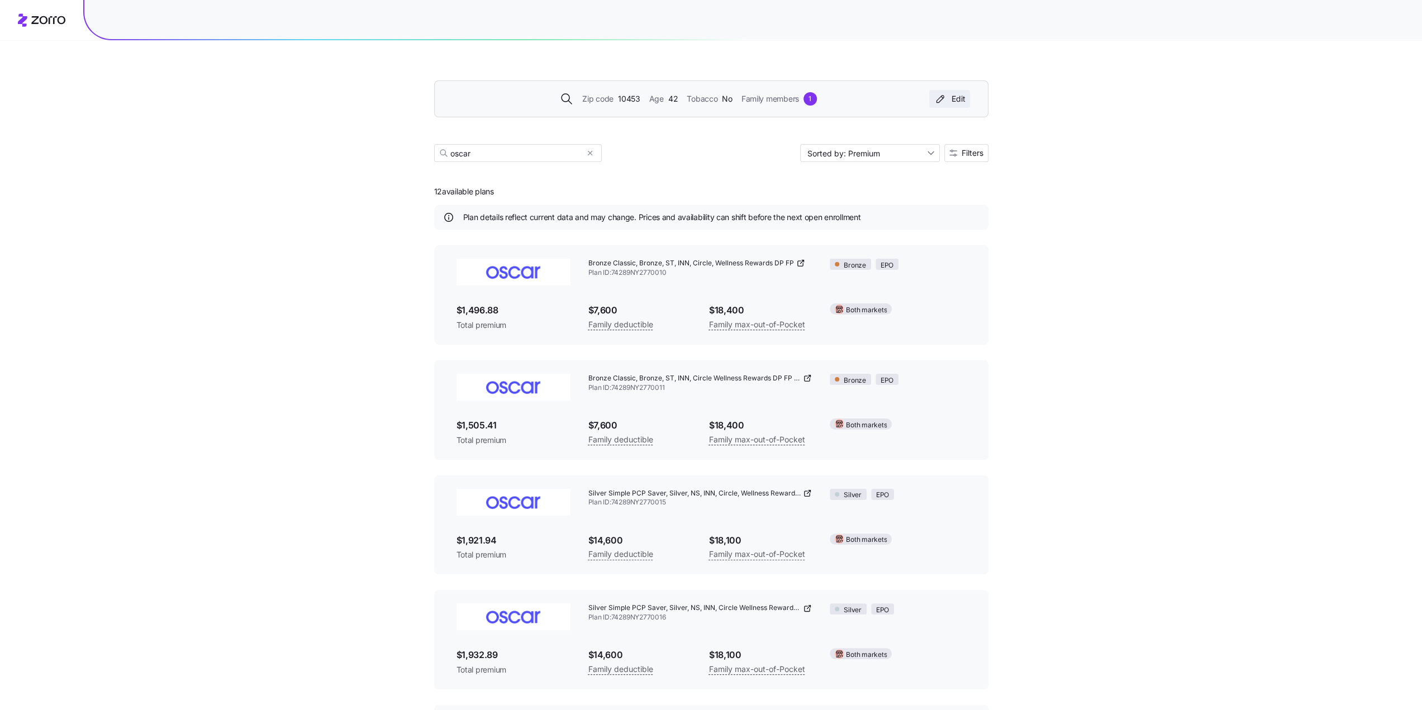
click at [957, 99] on div "Edit" at bounding box center [949, 98] width 32 height 11
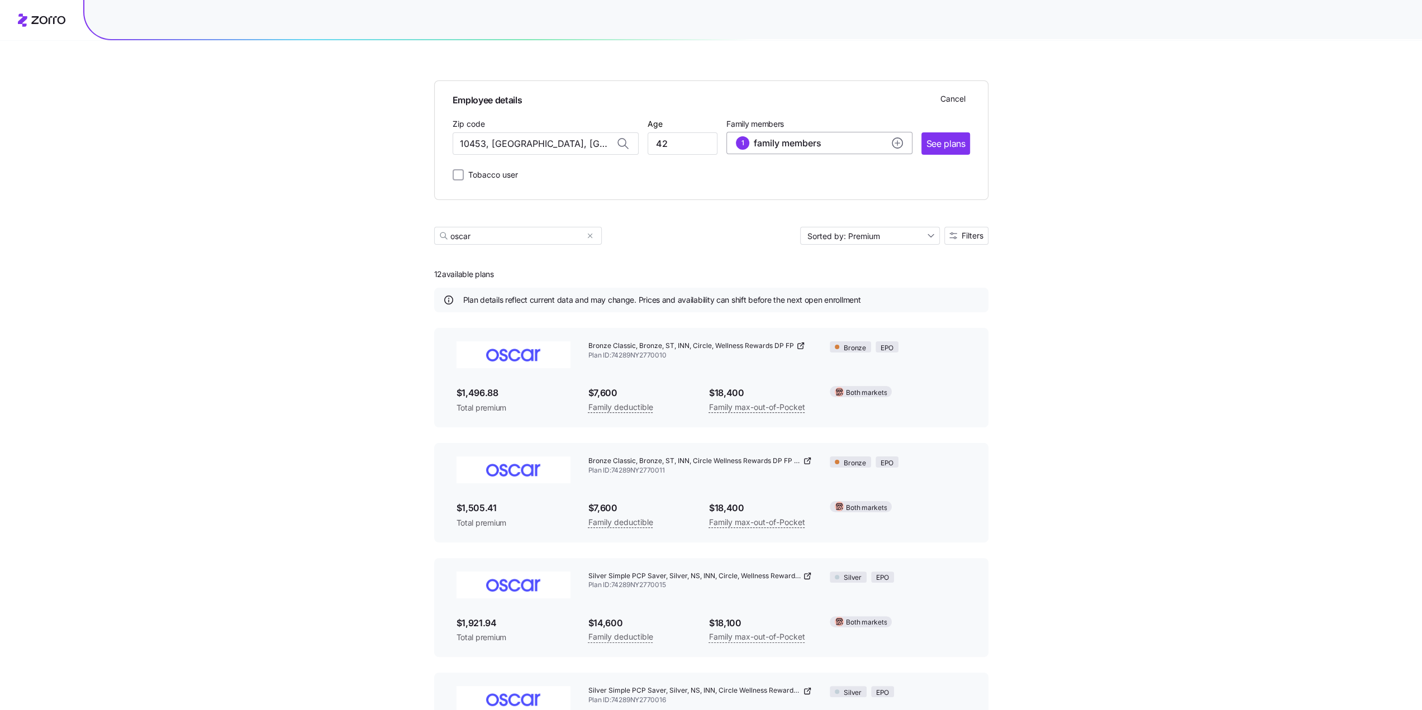
click at [900, 139] on circle "add icon" at bounding box center [897, 143] width 10 height 10
click at [778, 219] on input "Age" at bounding box center [768, 215] width 56 height 22
type input "43"
click at [796, 313] on span "Add a dependent" at bounding box center [788, 316] width 63 height 11
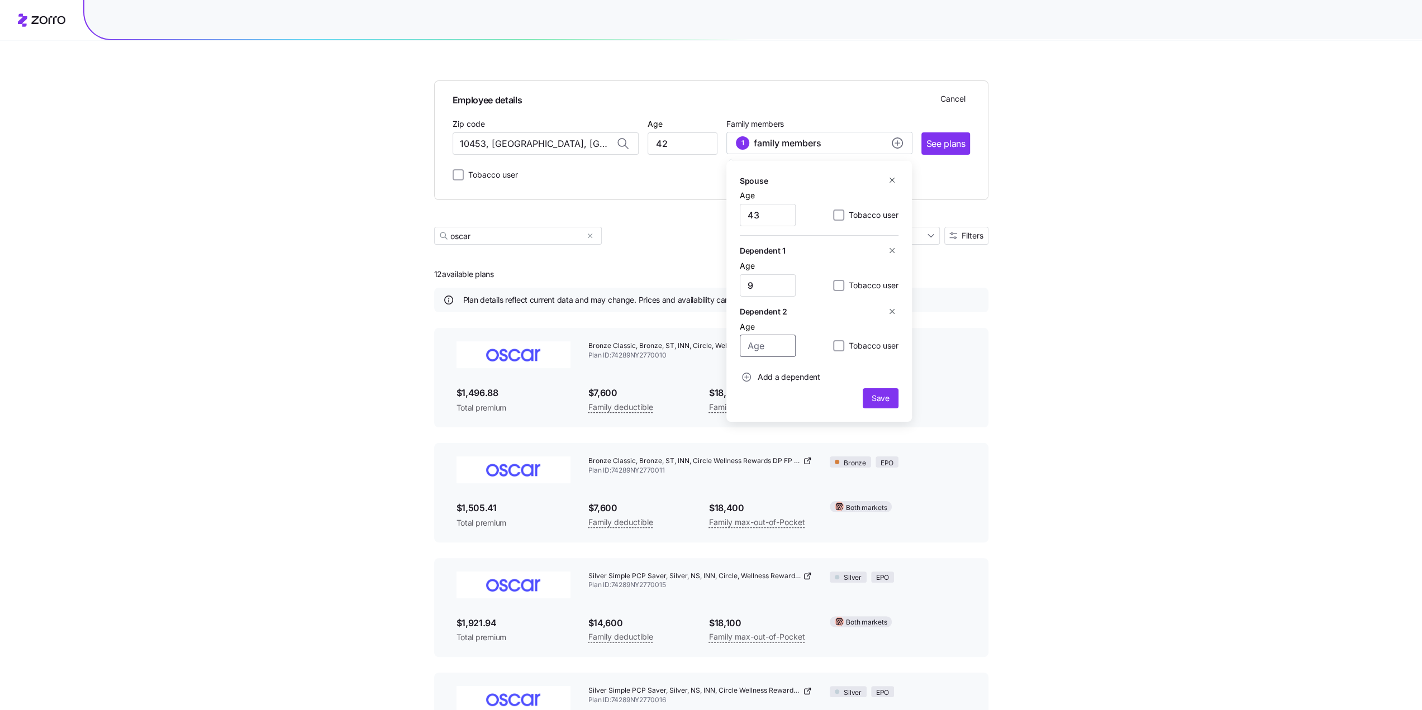
click at [776, 345] on input "Age" at bounding box center [768, 346] width 56 height 22
type input "12"
click at [876, 399] on span "Save" at bounding box center [880, 398] width 18 height 11
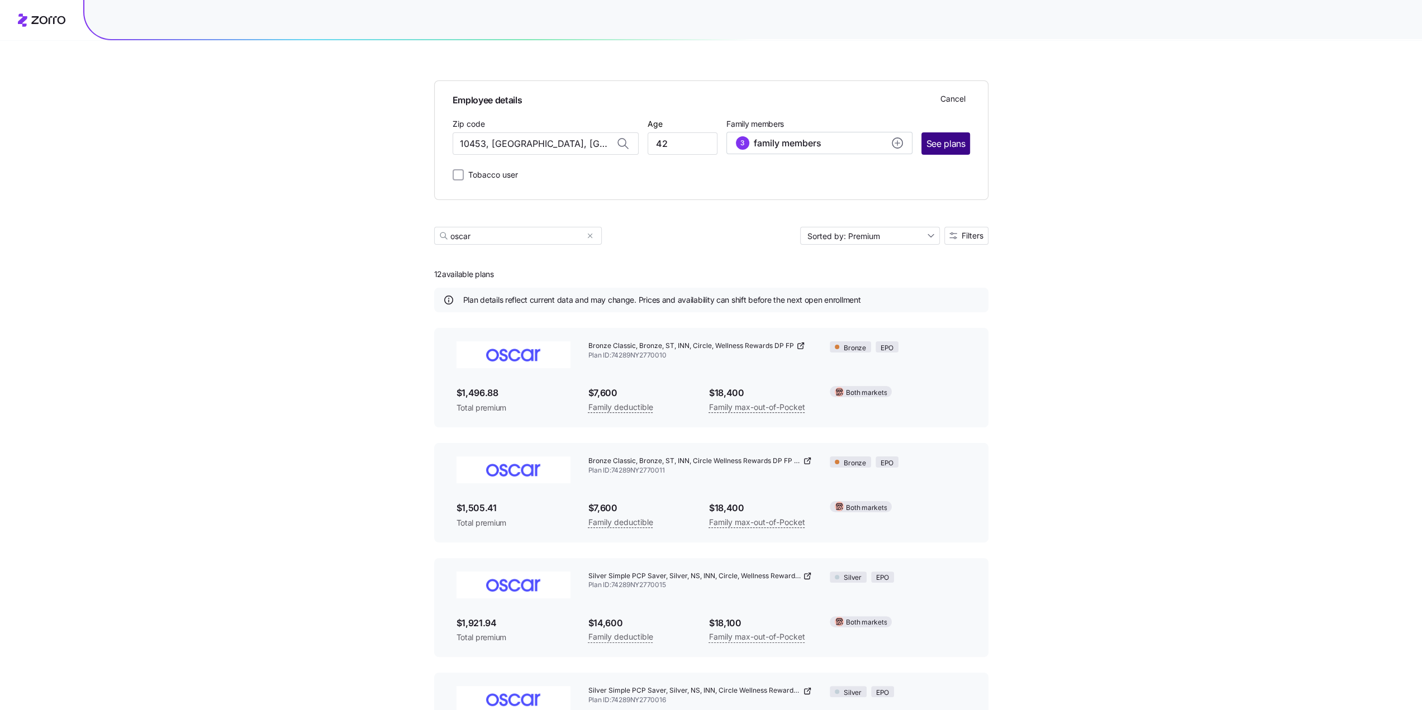
click at [942, 139] on span "See plans" at bounding box center [945, 144] width 39 height 14
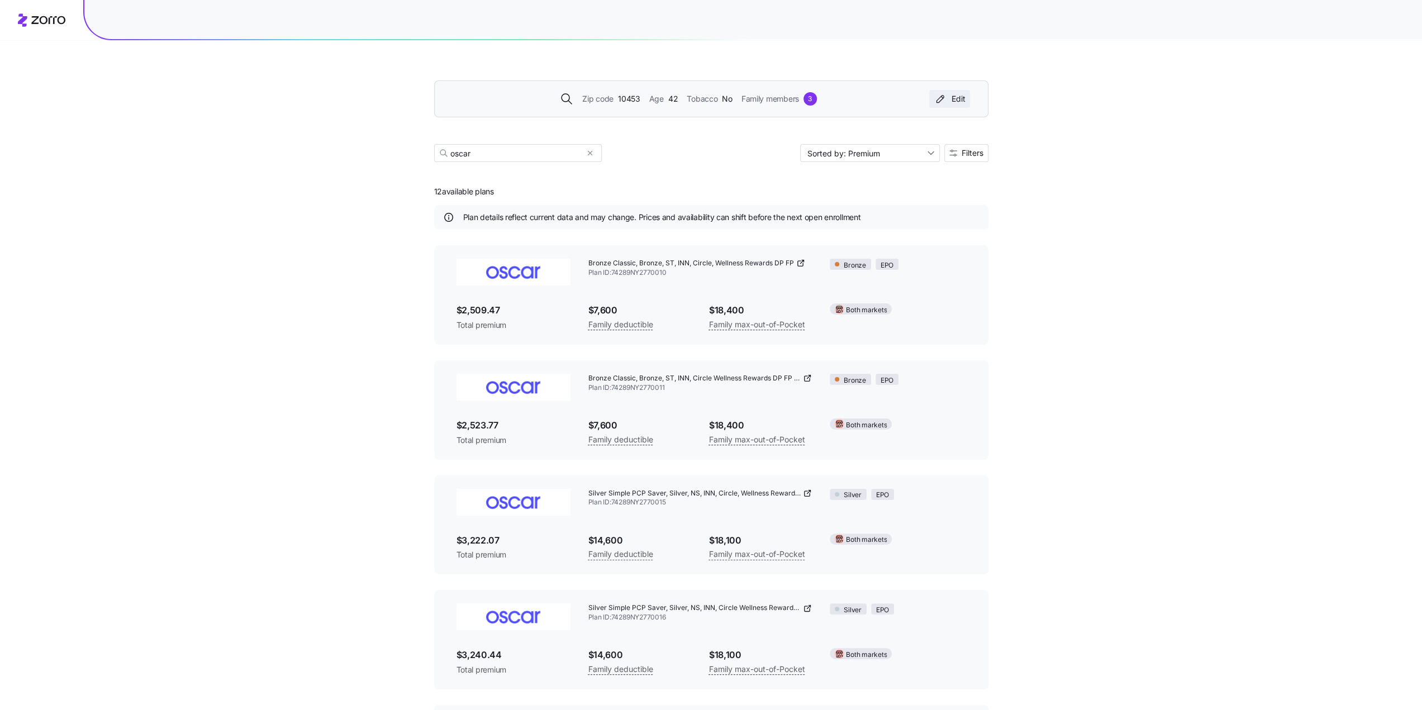
click at [959, 98] on div "Edit" at bounding box center [949, 98] width 32 height 11
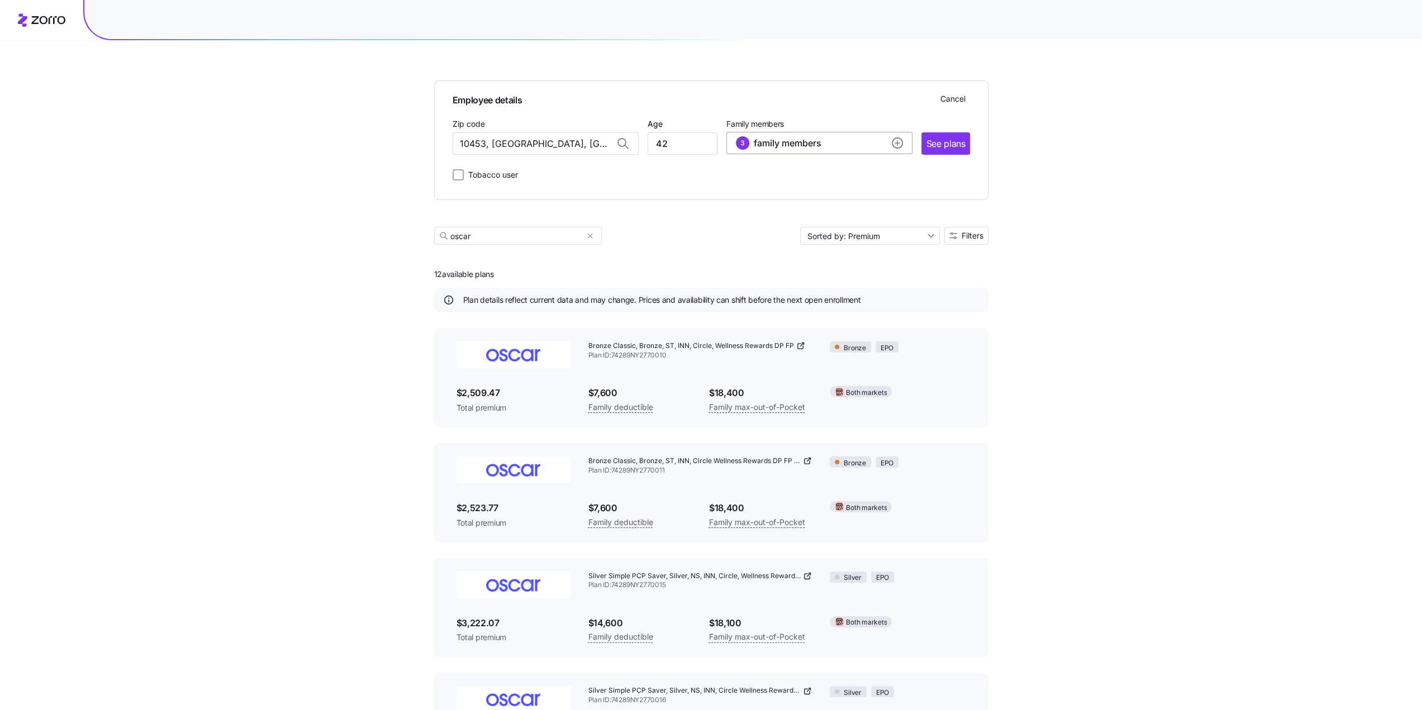
click at [898, 142] on circle "add icon" at bounding box center [897, 143] width 10 height 10
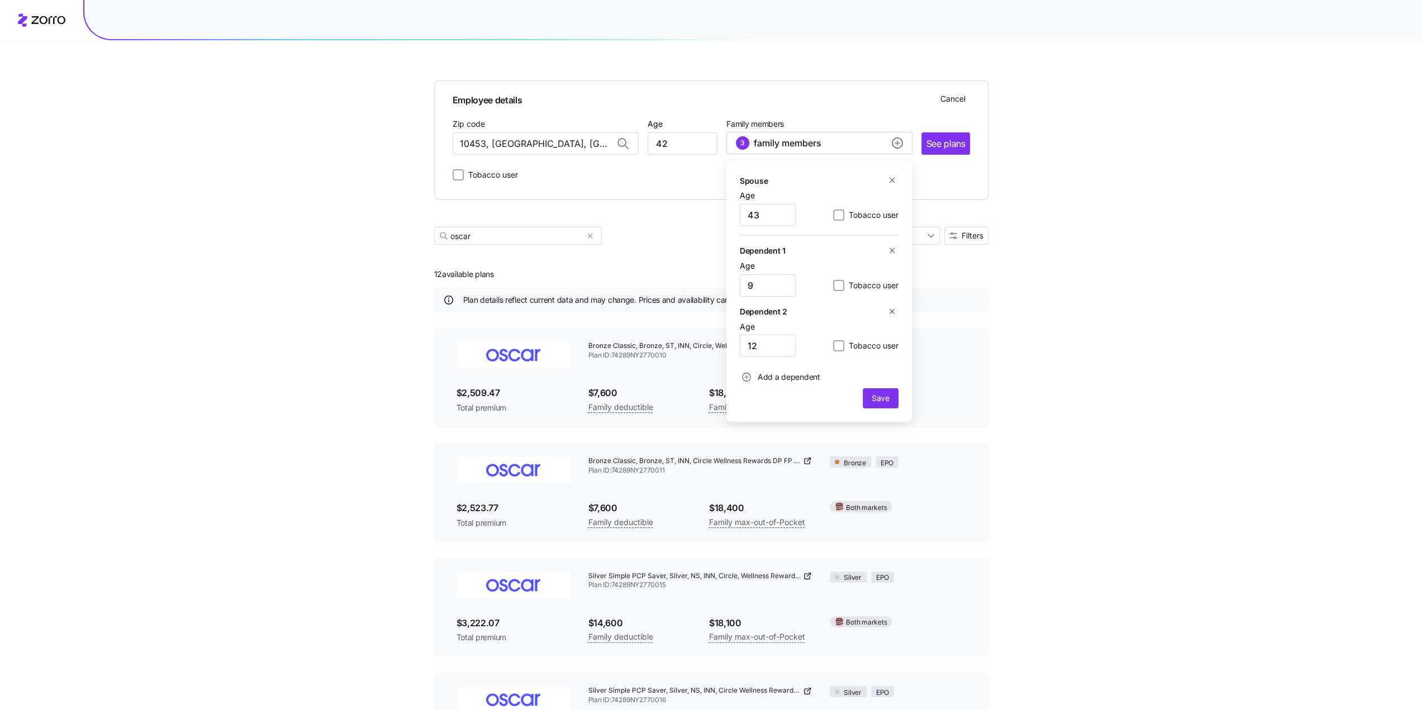
click at [773, 377] on span "Add a dependent" at bounding box center [788, 376] width 63 height 11
click at [770, 413] on input "Age" at bounding box center [768, 406] width 56 height 22
type input "7"
click at [879, 456] on span "Save" at bounding box center [880, 459] width 18 height 11
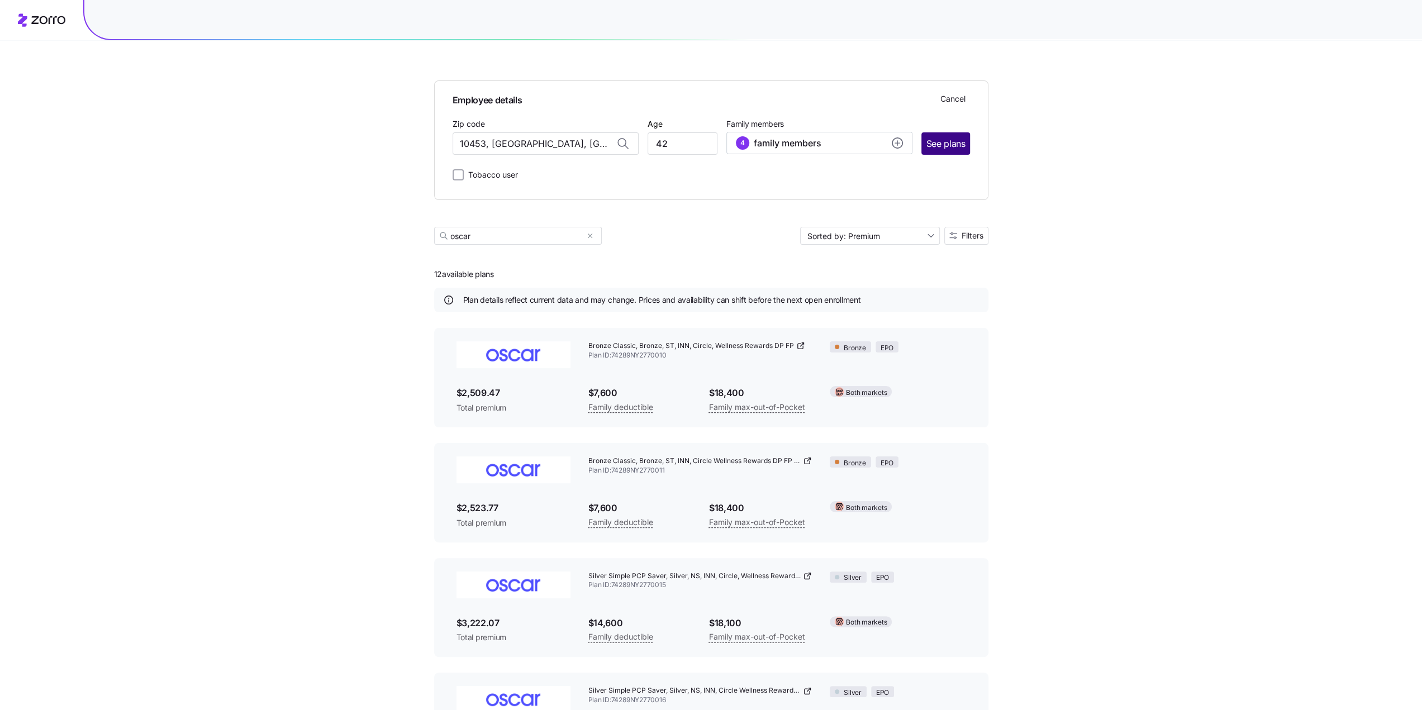
click at [942, 143] on span "See plans" at bounding box center [945, 144] width 39 height 14
